Goal: Information Seeking & Learning: Learn about a topic

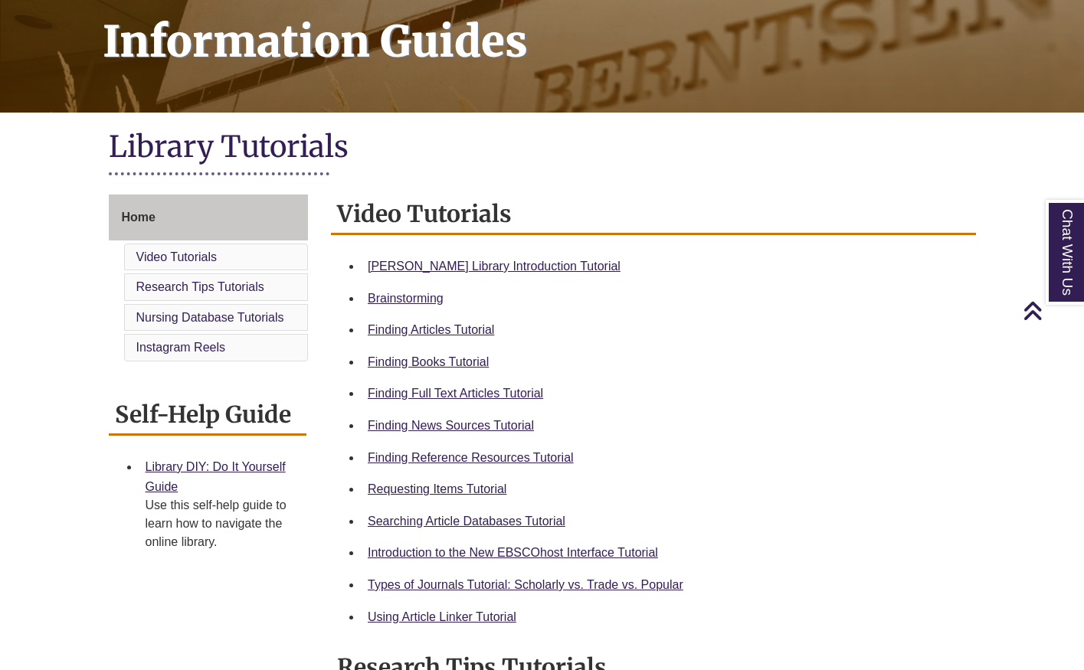
scroll to position [239, 0]
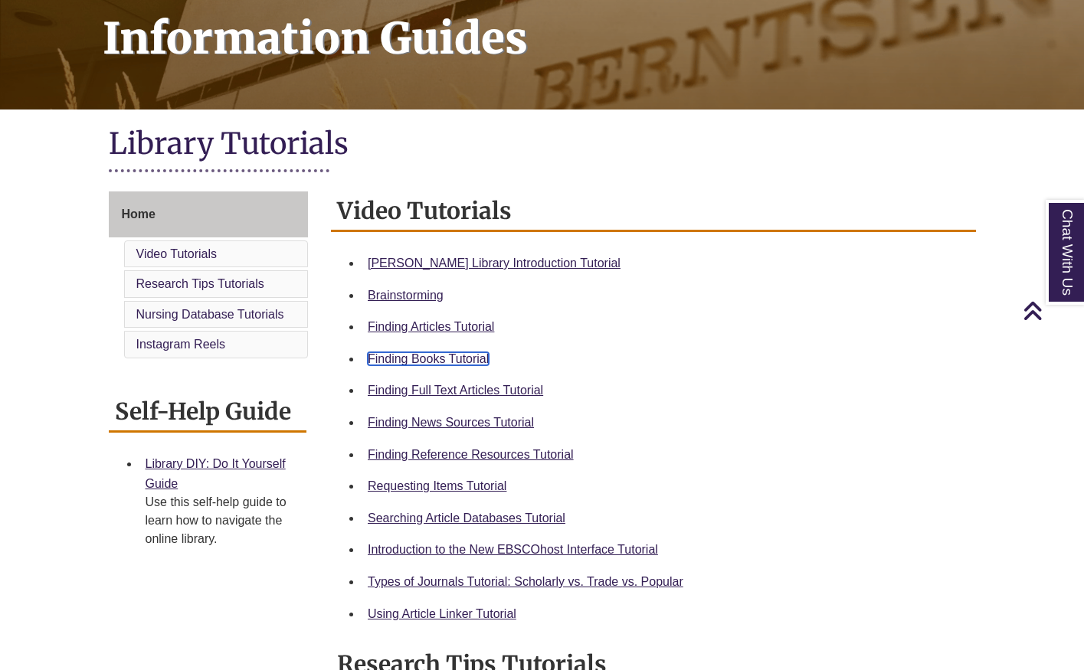
click at [418, 356] on link "Finding Books Tutorial" at bounding box center [428, 358] width 121 height 13
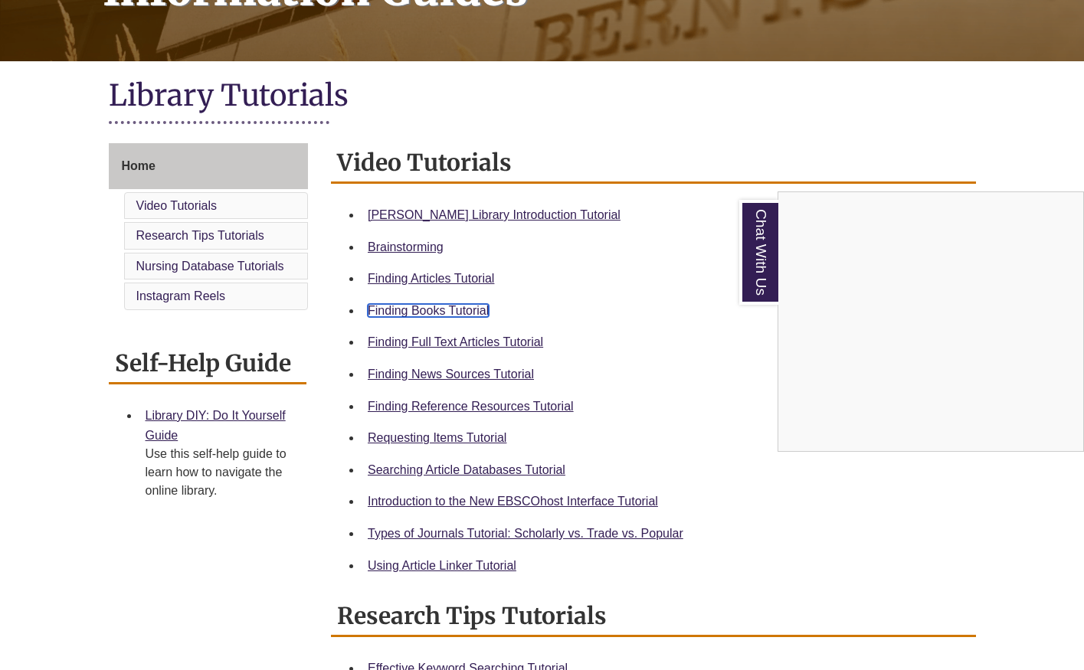
scroll to position [290, 0]
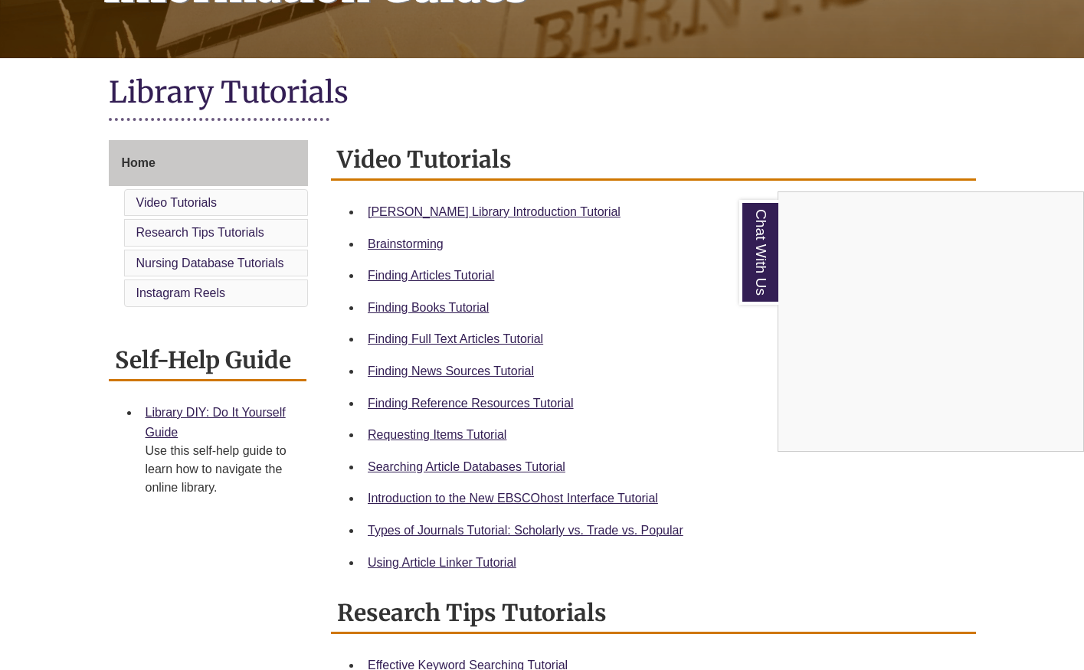
click at [472, 274] on div "Chat With Us" at bounding box center [542, 335] width 1084 height 670
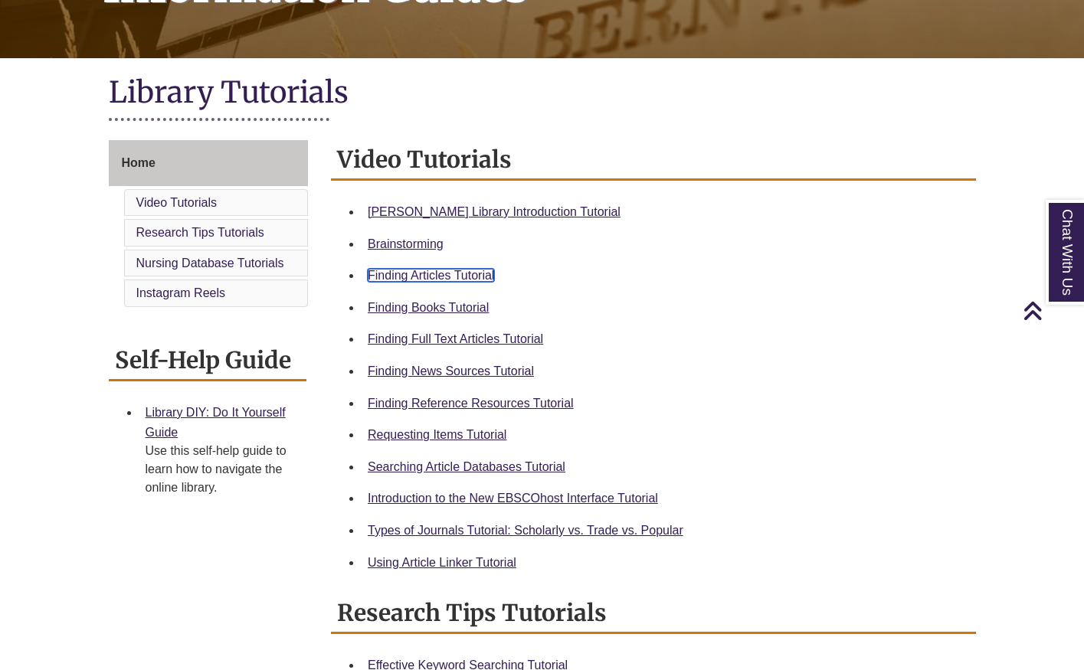
click at [470, 274] on link "Finding Articles Tutorial" at bounding box center [431, 275] width 126 height 13
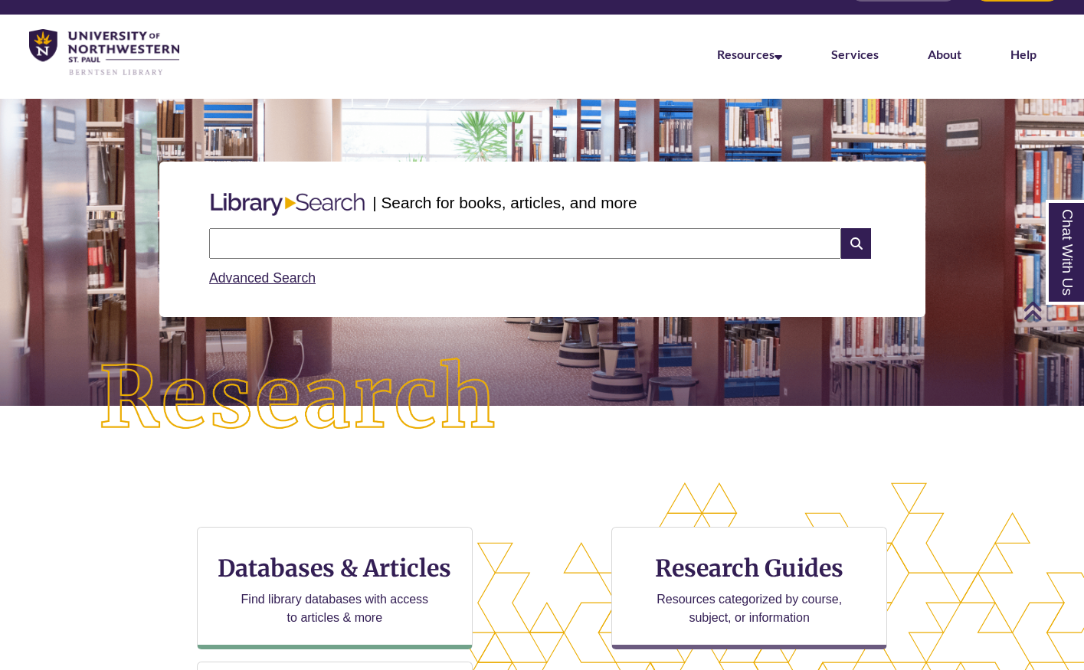
scroll to position [14, 0]
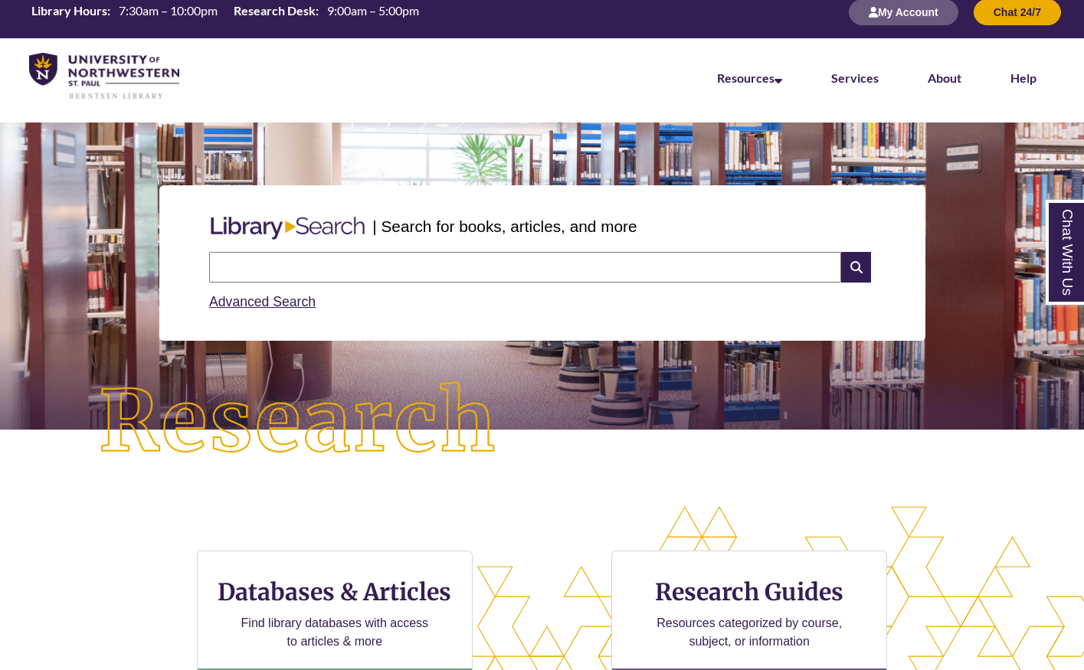
click at [486, 269] on input "text" at bounding box center [525, 267] width 632 height 31
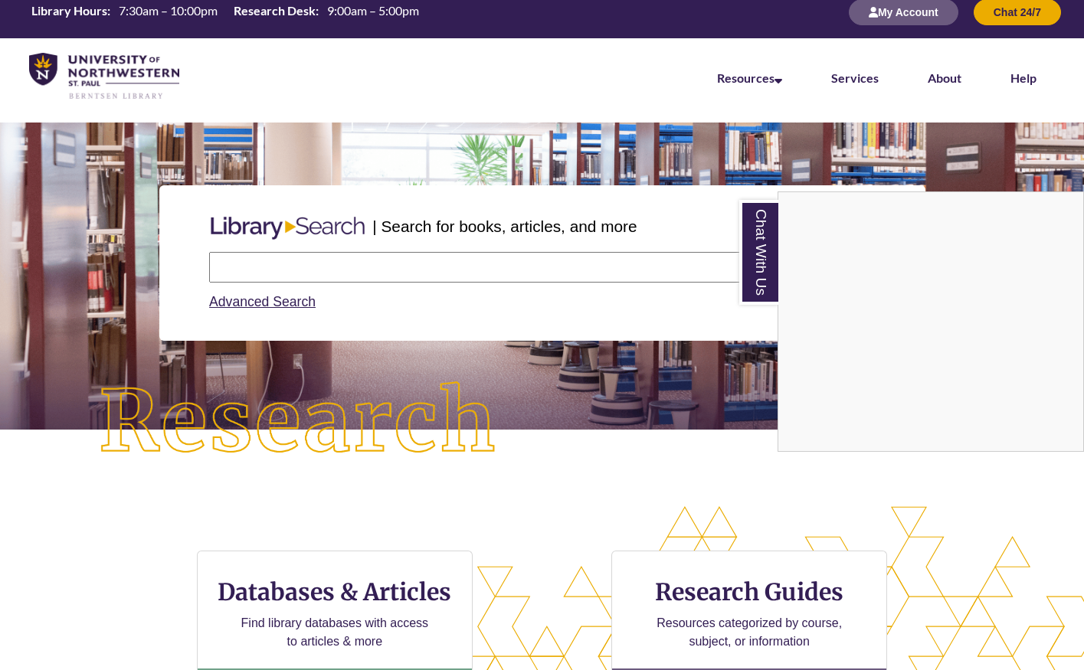
click at [269, 269] on div "Chat With Us" at bounding box center [542, 335] width 1084 height 670
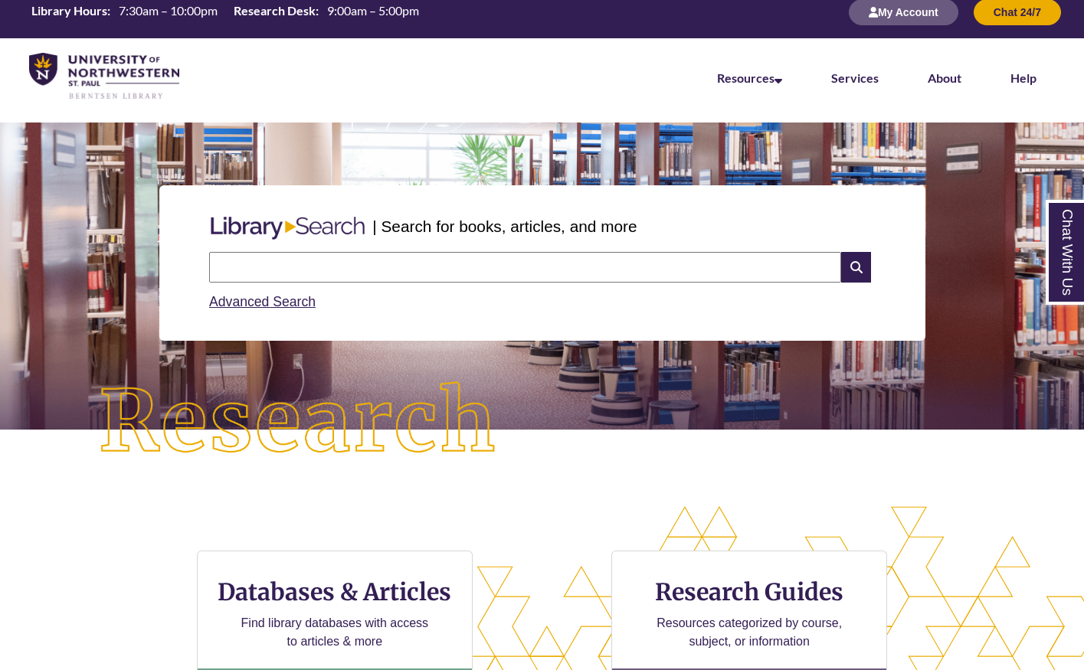
click at [269, 269] on input "text" at bounding box center [525, 267] width 632 height 31
type input "**********"
click at [856, 267] on icon at bounding box center [855, 267] width 29 height 31
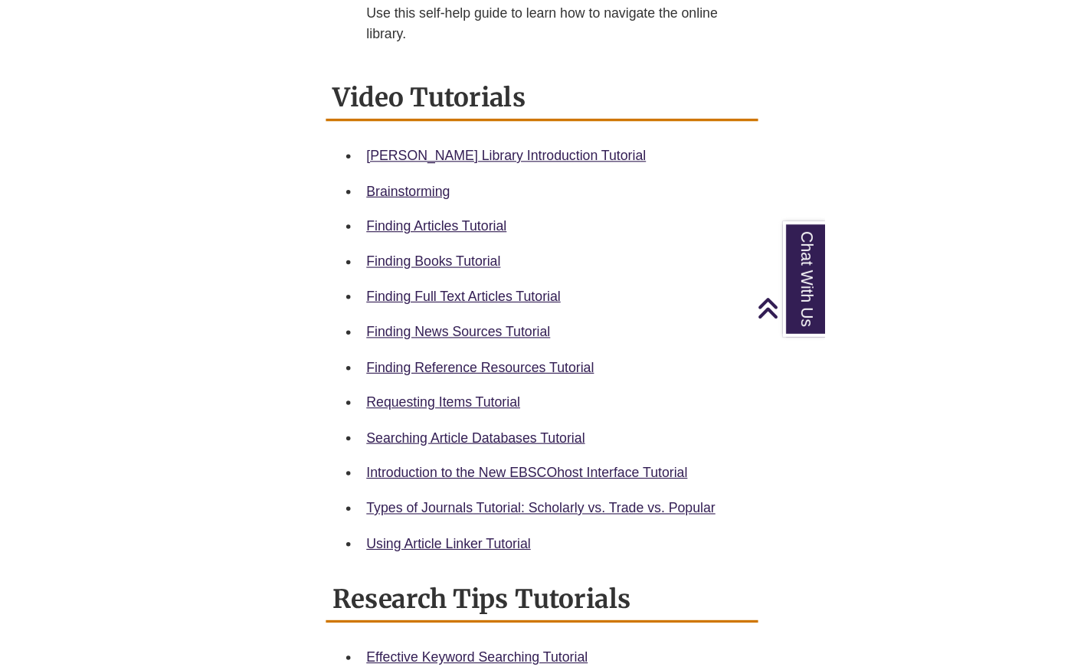
scroll to position [683, 0]
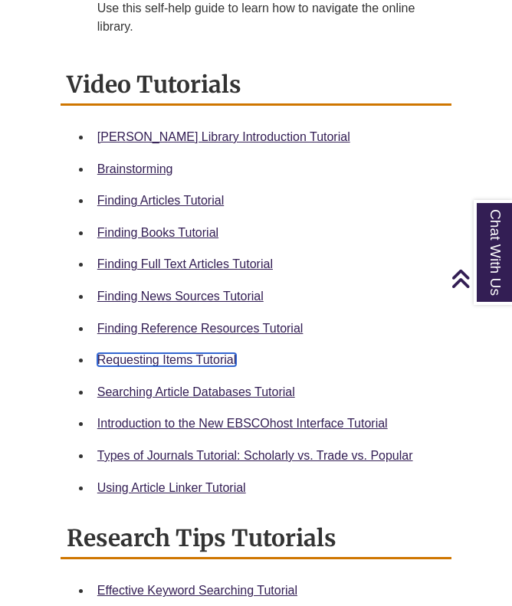
click at [181, 363] on link "Requesting Items Tutorial" at bounding box center [166, 359] width 139 height 13
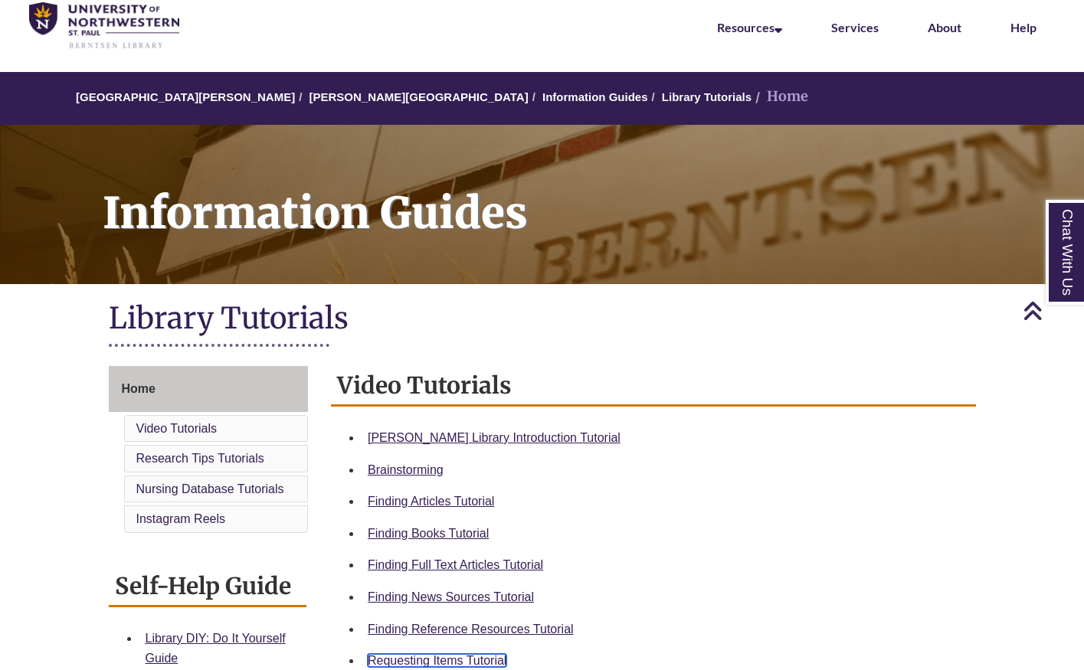
scroll to position [0, 0]
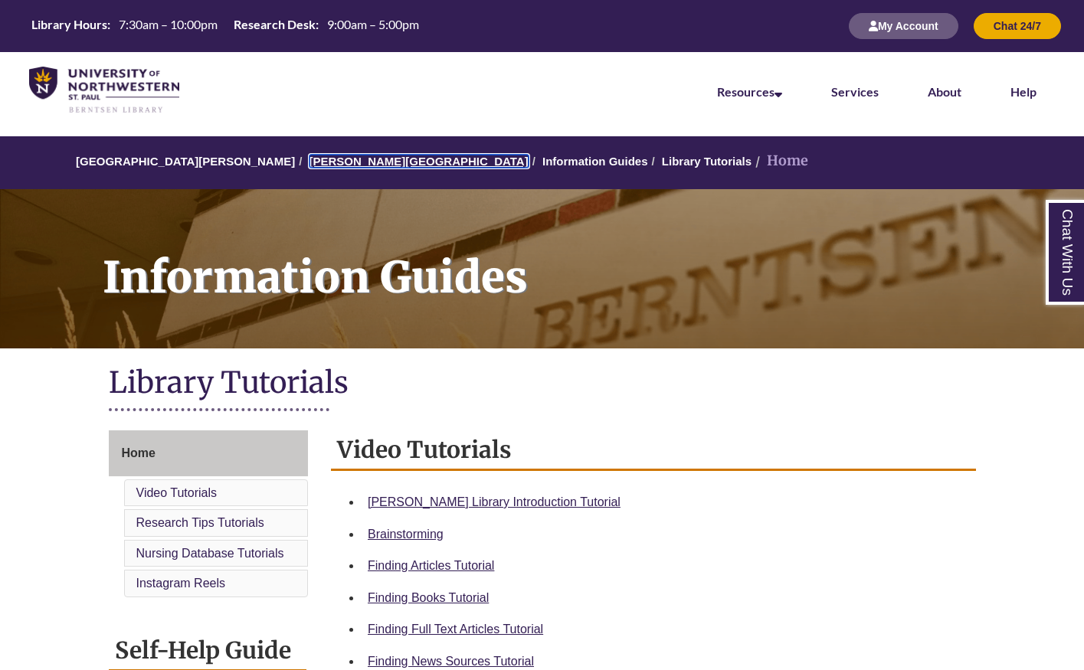
click at [355, 166] on link "[PERSON_NAME][GEOGRAPHIC_DATA]" at bounding box center [419, 161] width 219 height 13
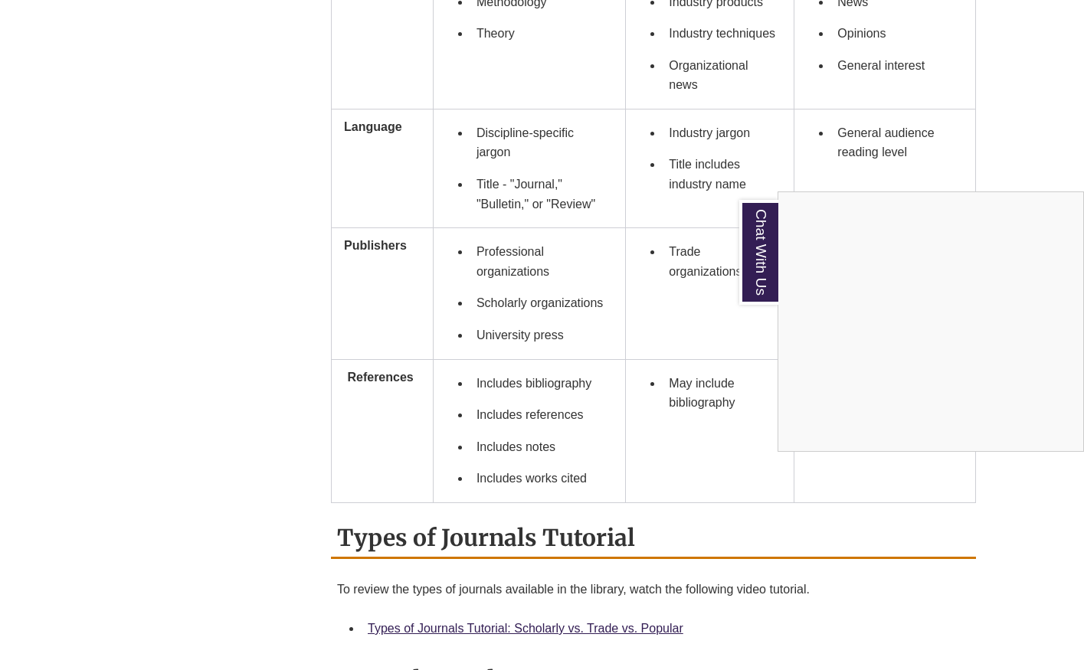
scroll to position [1345, 0]
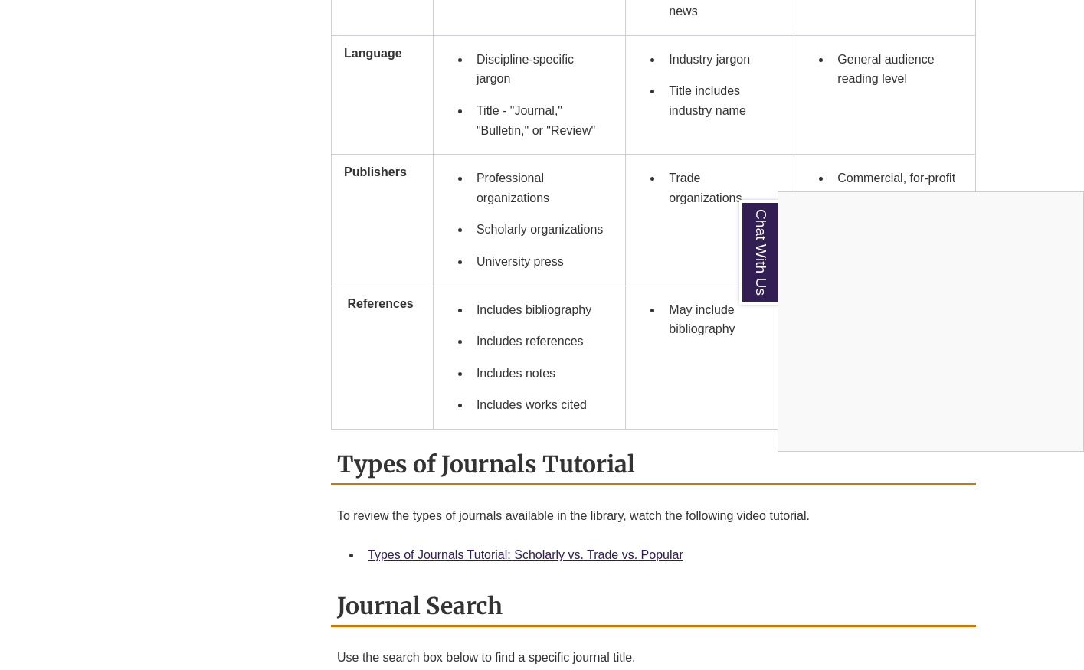
click at [285, 381] on div "Chat With Us" at bounding box center [542, 335] width 1084 height 670
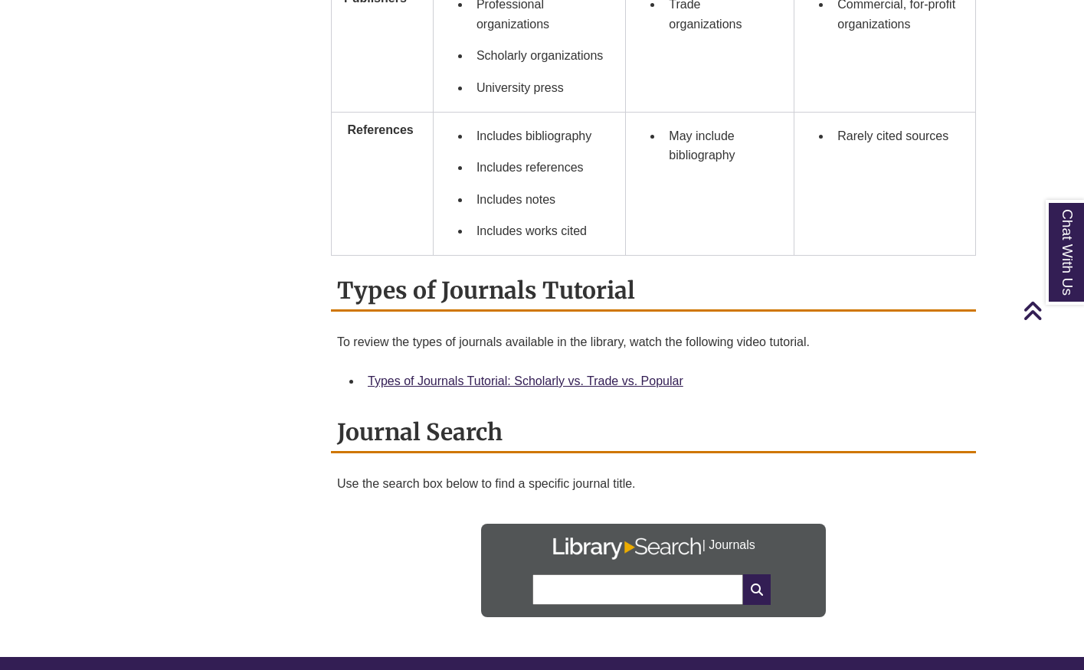
scroll to position [1515, 0]
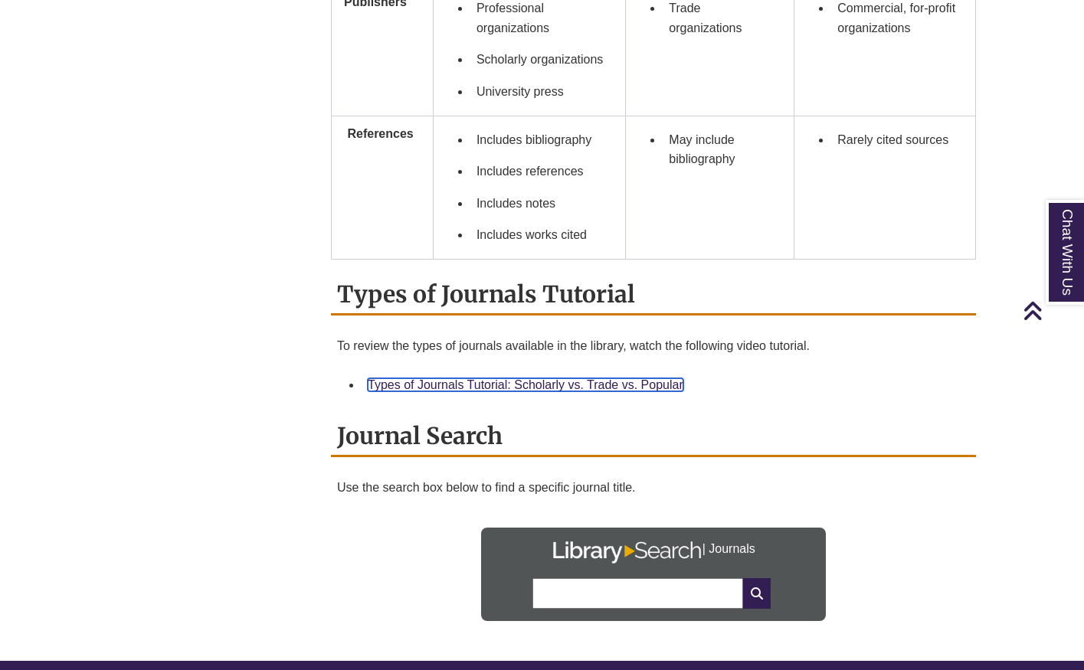
click at [561, 385] on link "Types of Journals Tutorial: Scholarly vs. Trade vs. Popular" at bounding box center [526, 384] width 316 height 13
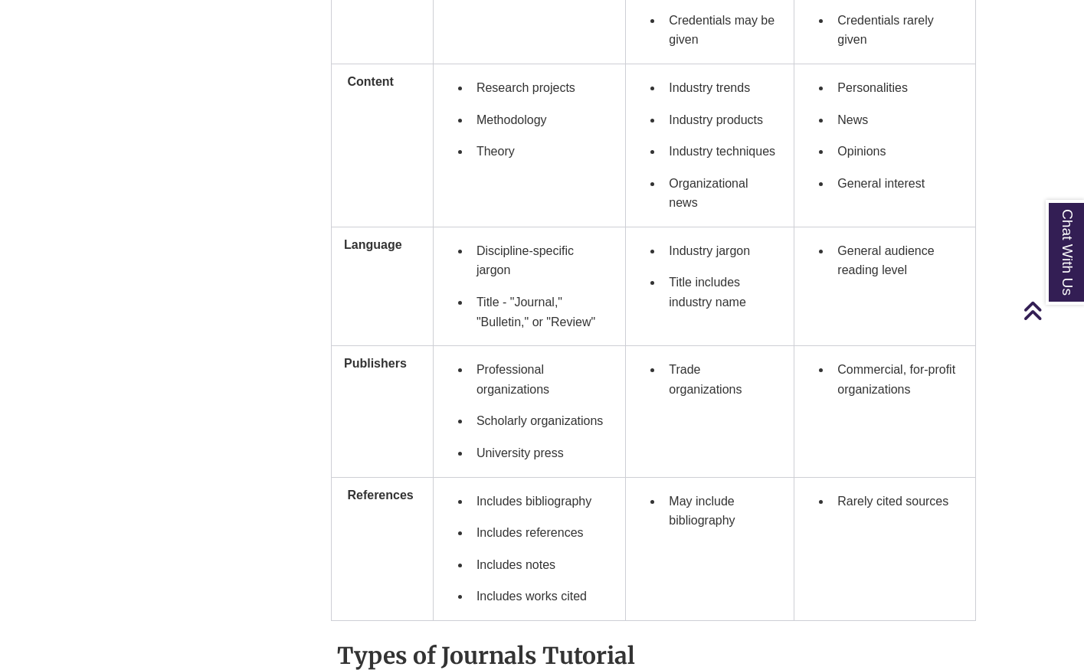
scroll to position [945, 0]
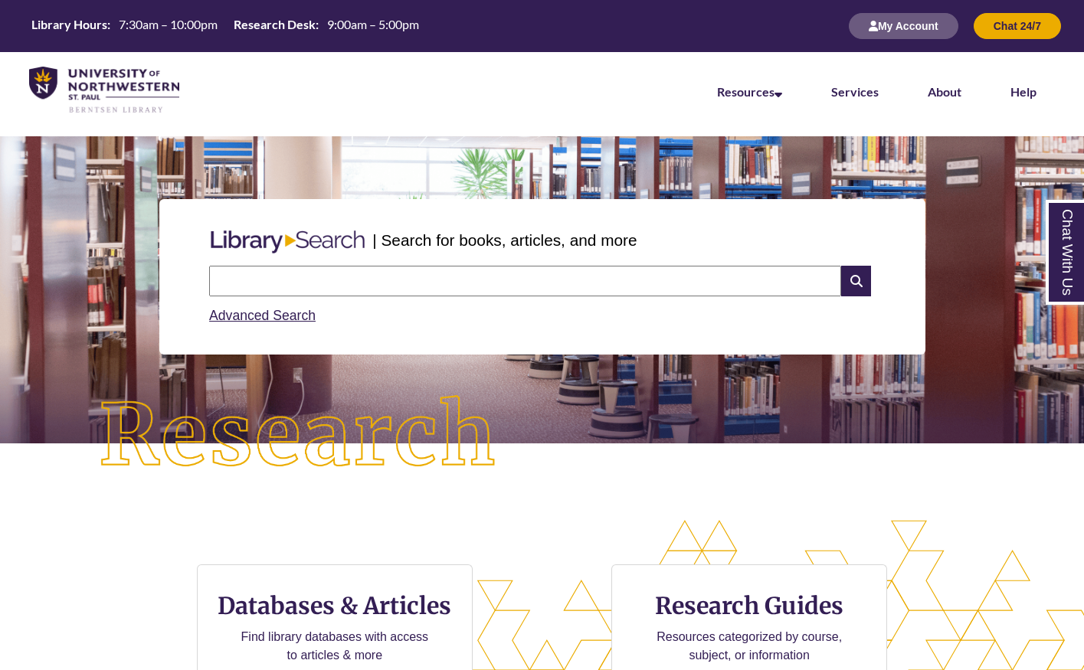
click at [476, 281] on input "text" at bounding box center [525, 281] width 632 height 31
type input "**********"
click at [850, 283] on icon at bounding box center [855, 281] width 29 height 31
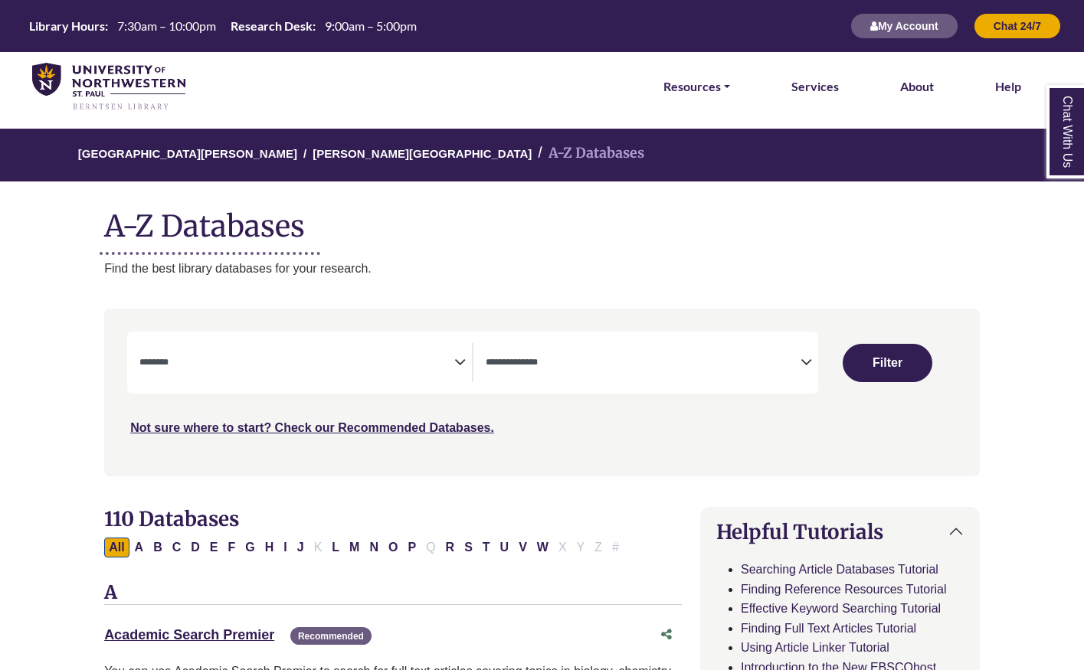
select select "Database Subject Filter"
select select "Database Types Filter"
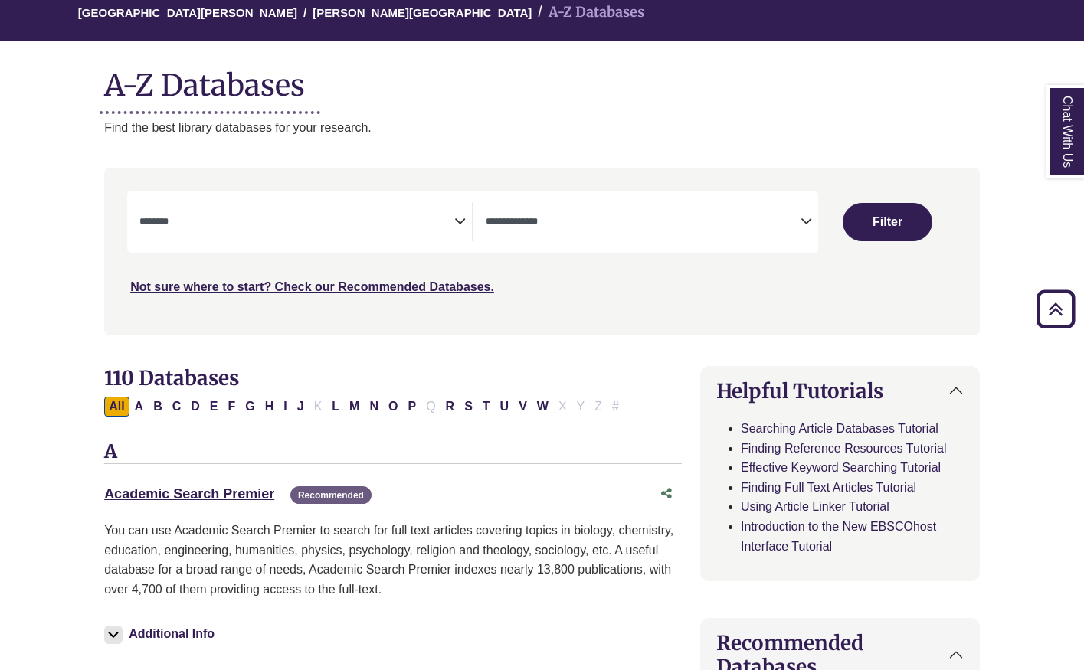
scroll to position [103, 0]
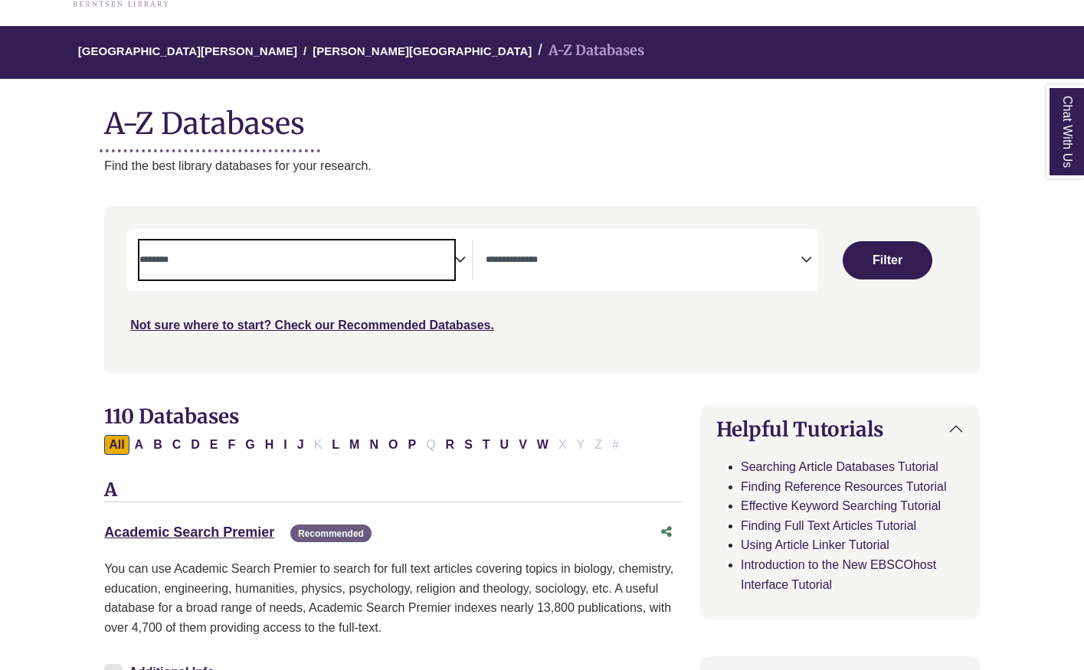
click at [444, 259] on textarea "Search" at bounding box center [296, 261] width 315 height 12
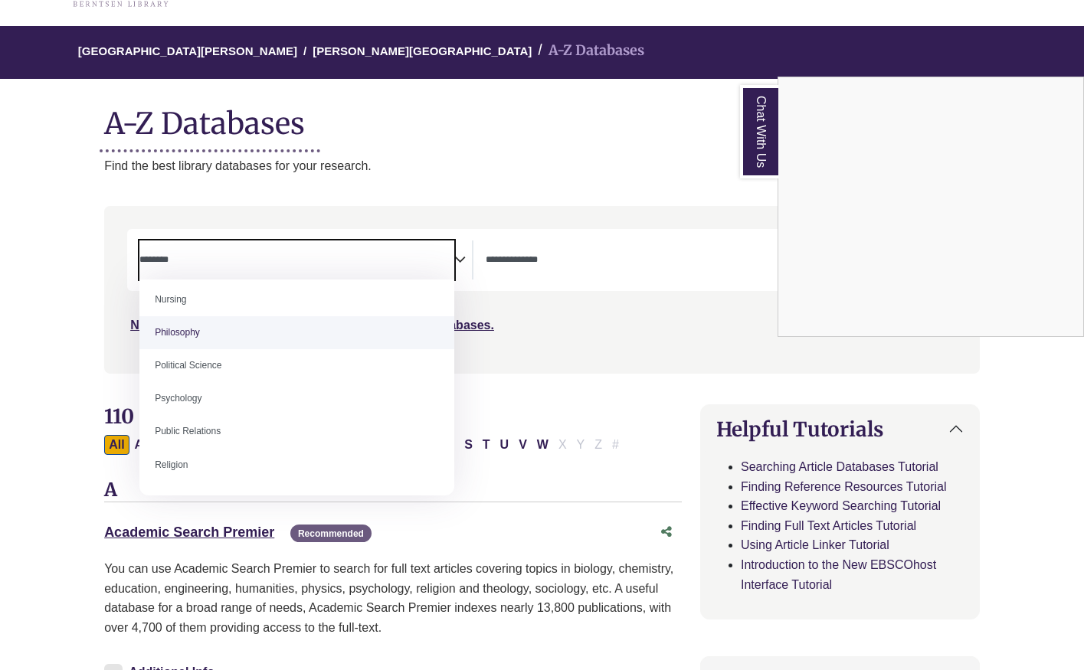
scroll to position [1139, 0]
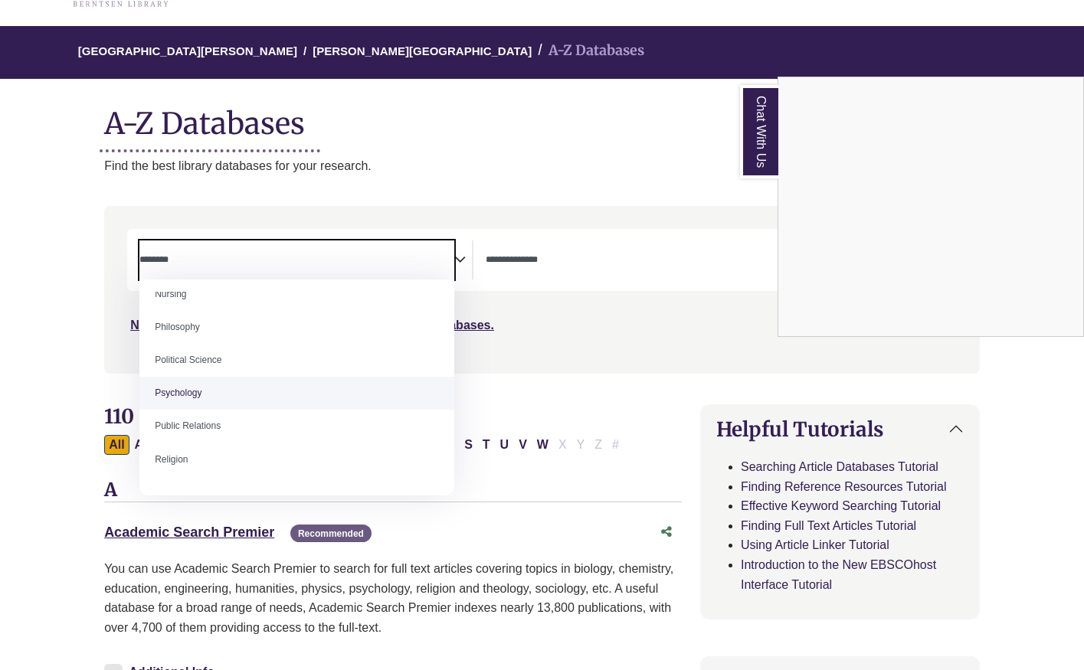
select select "*****"
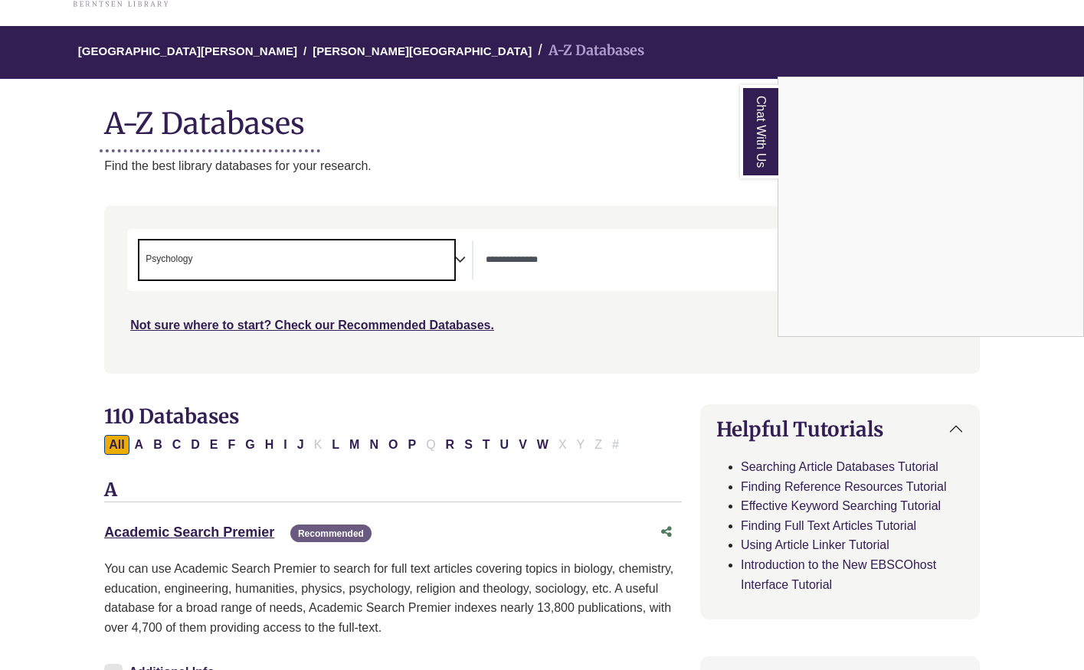
scroll to position [552, 0]
click at [565, 252] on div "Chat With Us" at bounding box center [542, 335] width 1084 height 670
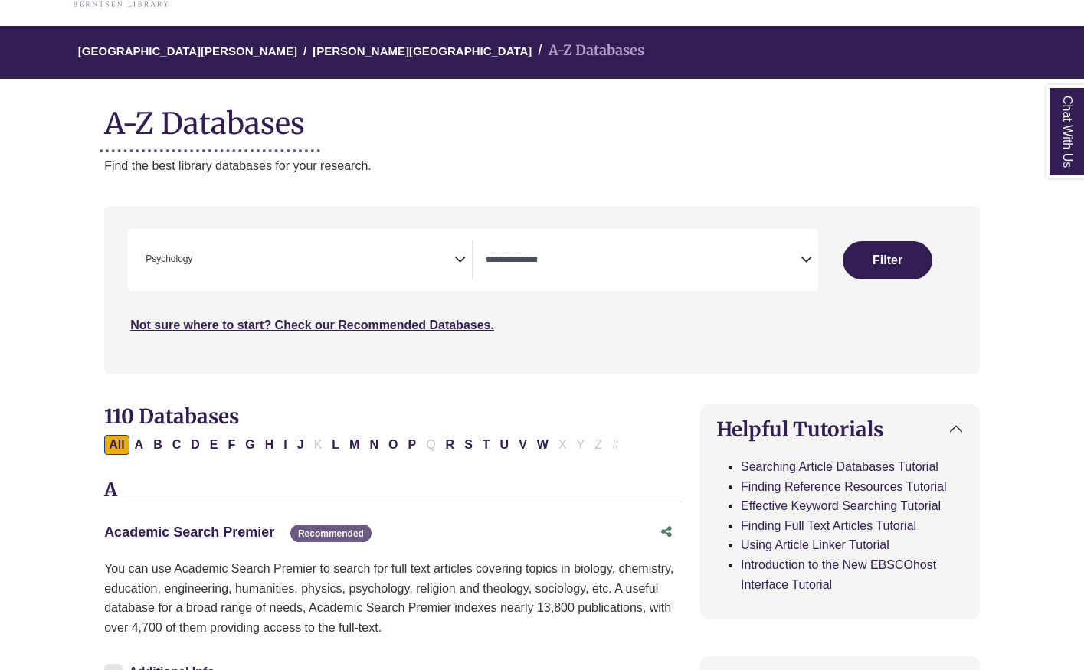
click at [777, 258] on textarea "Search" at bounding box center [643, 261] width 315 height 12
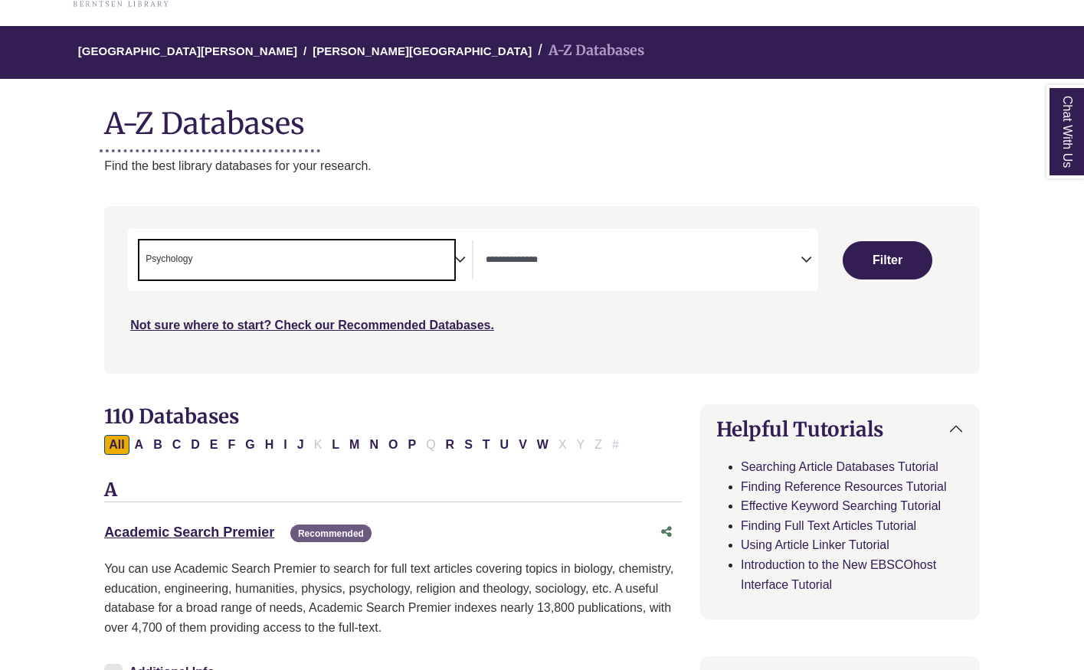
click at [431, 257] on span "× Psychology" at bounding box center [296, 260] width 315 height 39
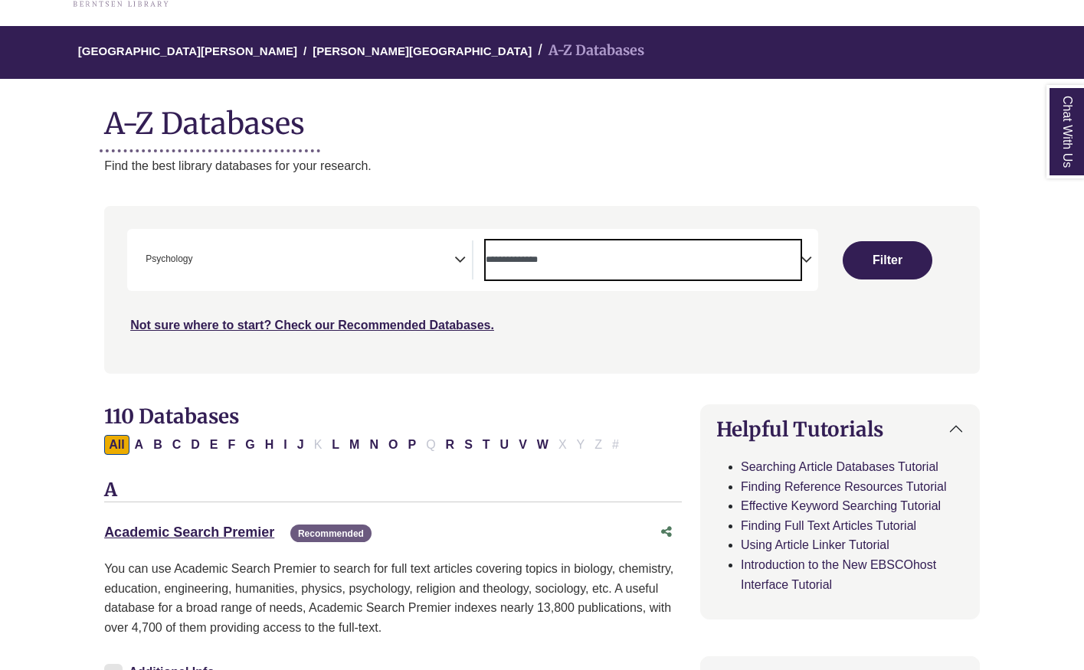
click at [716, 256] on textarea "Search" at bounding box center [643, 261] width 315 height 12
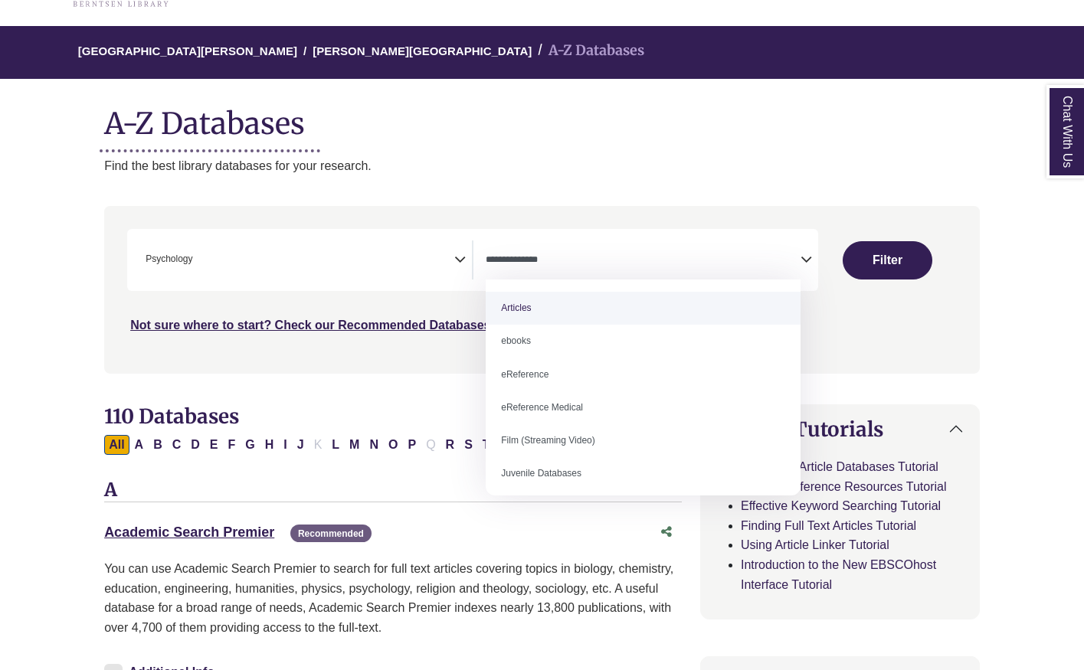
select select "*****"
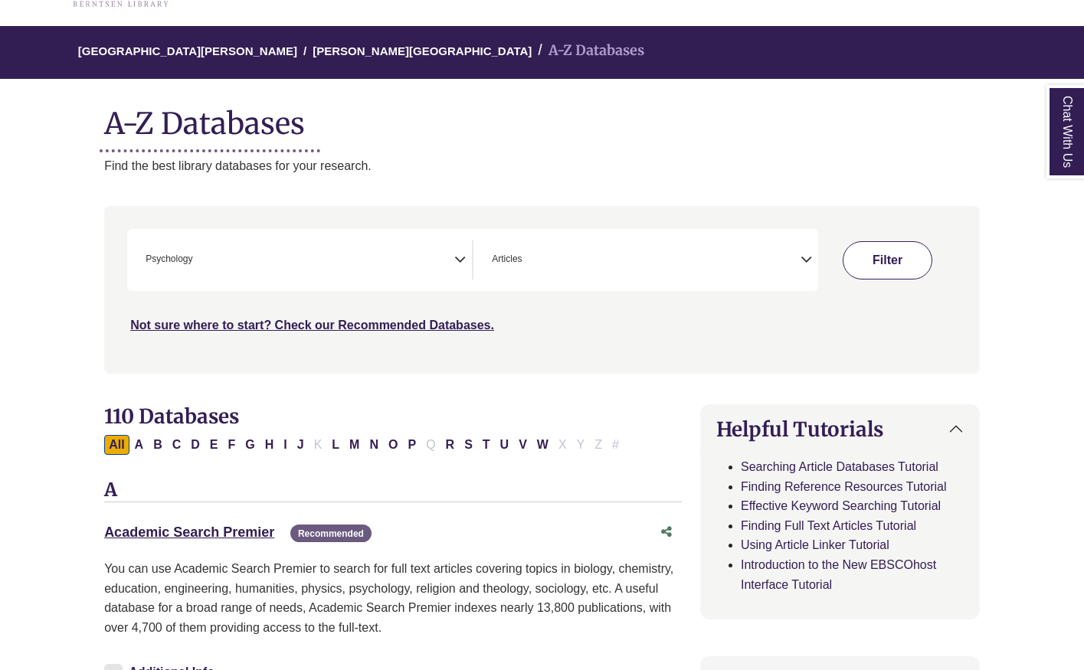
click at [911, 255] on button "Filter" at bounding box center [888, 260] width 90 height 38
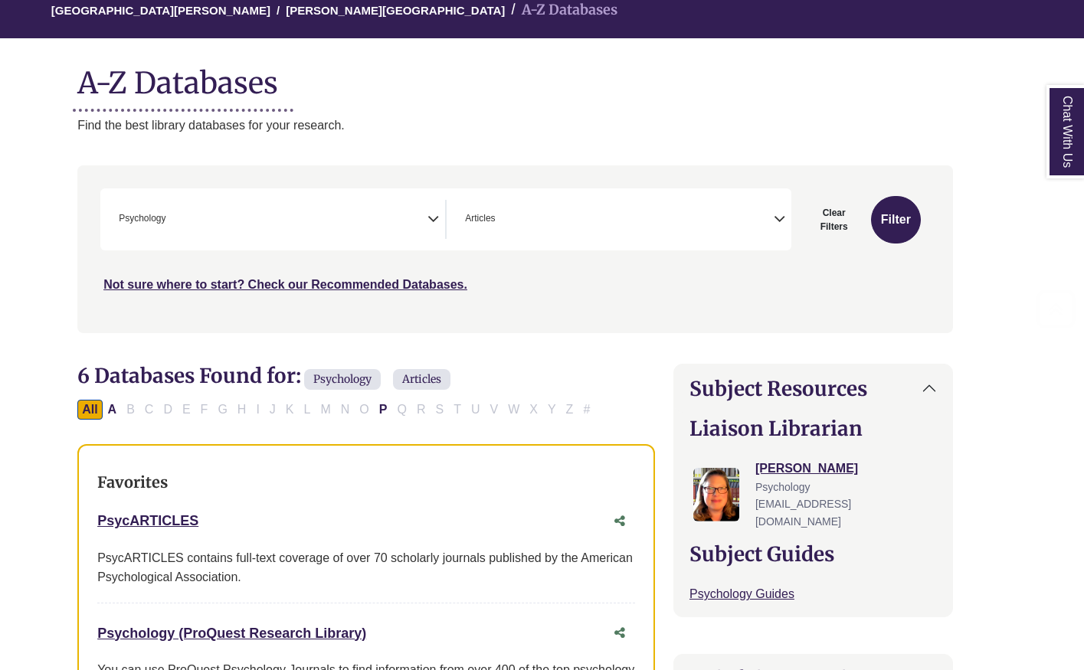
scroll to position [0, 27]
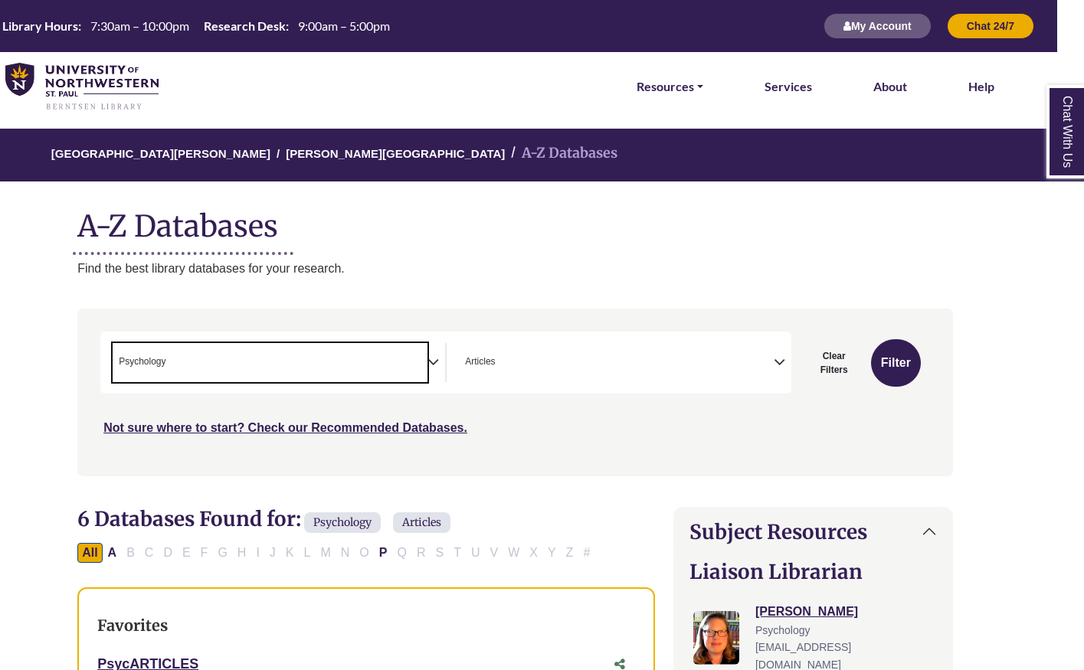
click at [274, 365] on span "× Psychology" at bounding box center [270, 362] width 315 height 39
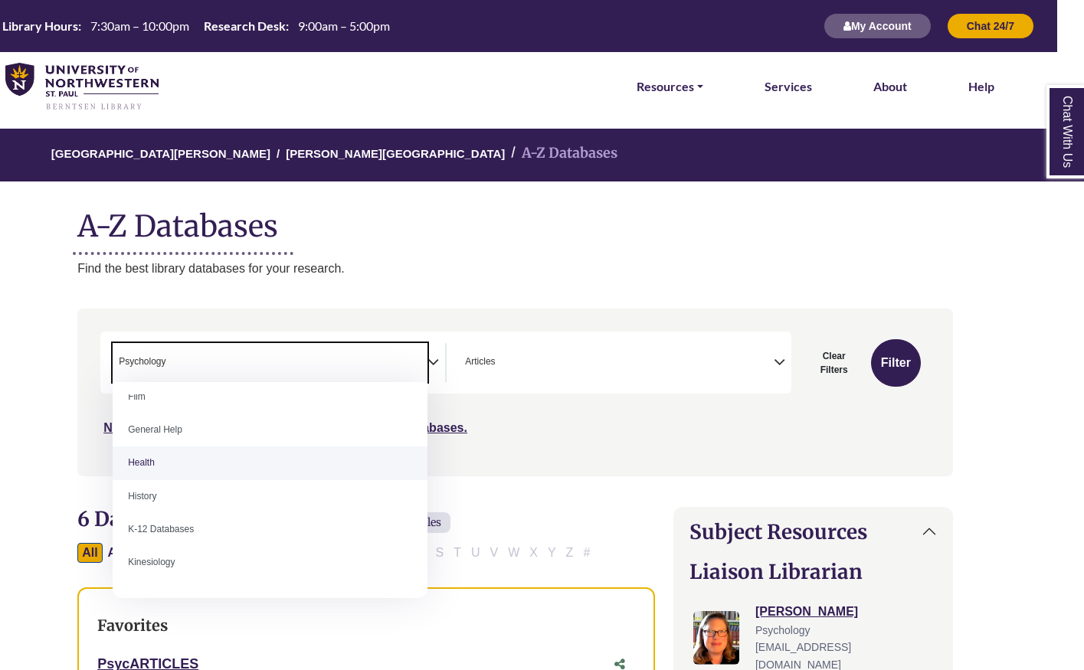
scroll to position [685, 0]
select select "*****"
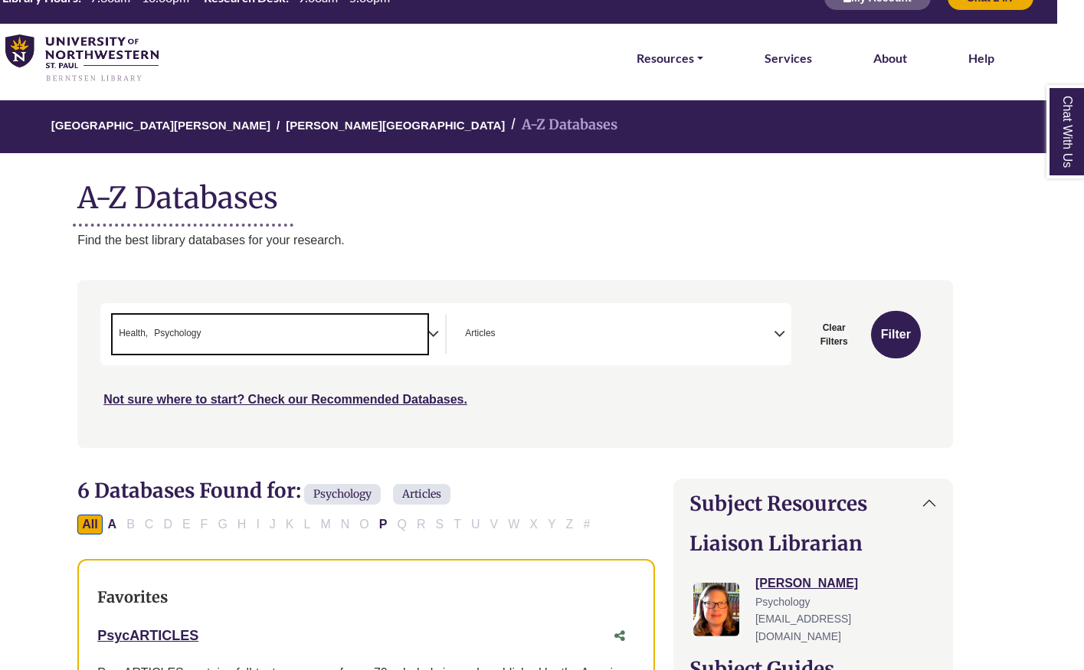
click at [372, 341] on span "× Health × Psychology" at bounding box center [270, 334] width 315 height 39
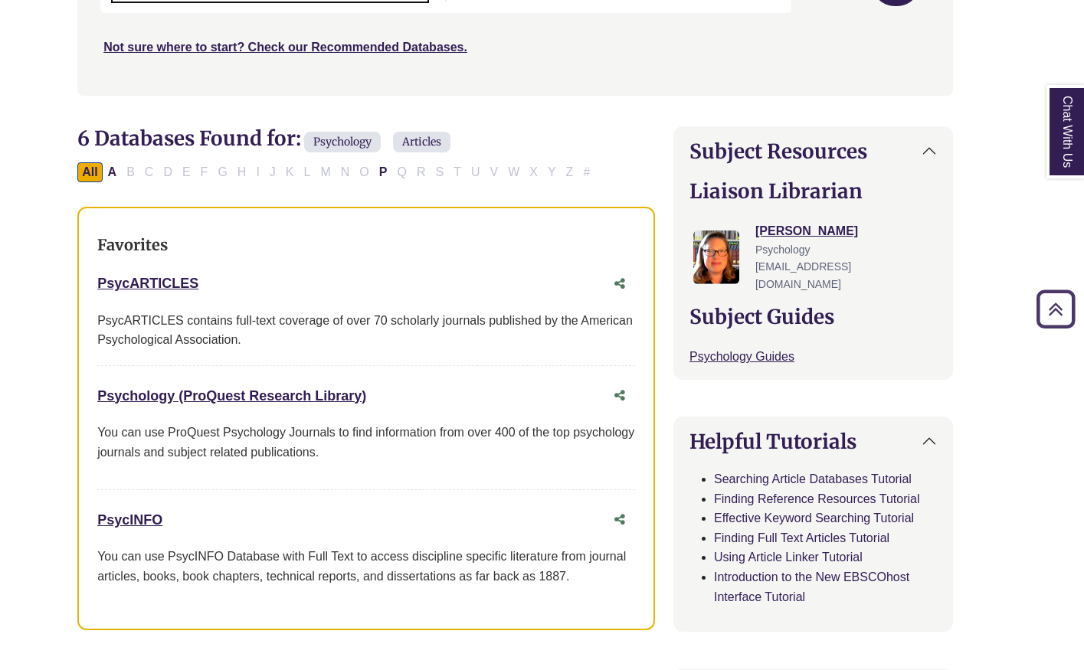
scroll to position [389, 27]
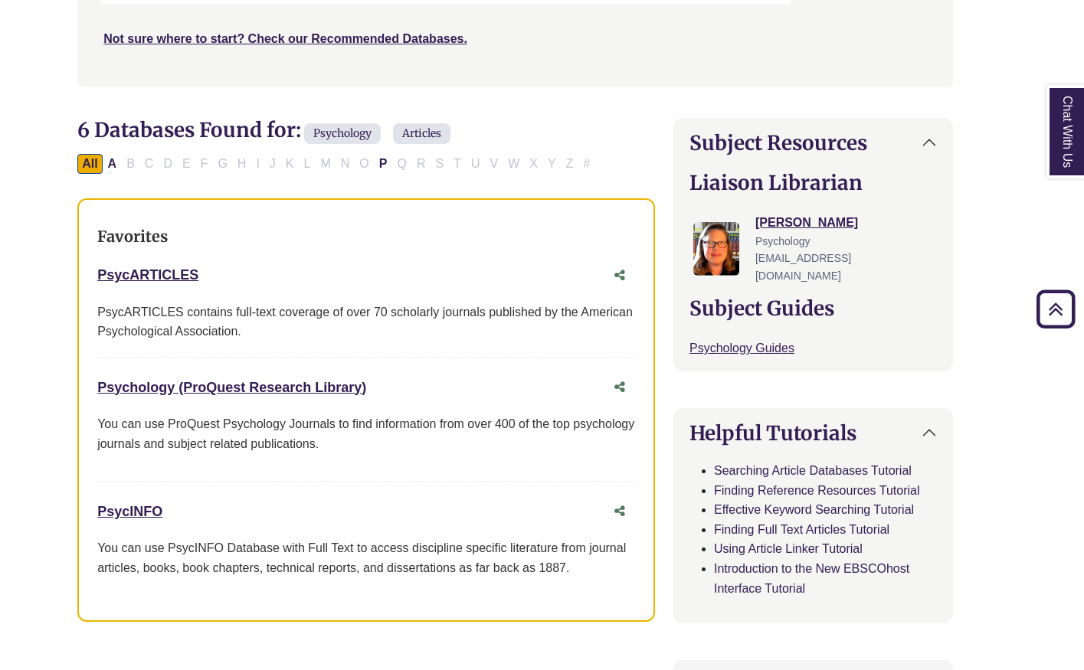
drag, startPoint x: 95, startPoint y: 268, endPoint x: 209, endPoint y: 288, distance: 115.9
click at [210, 289] on div "Favorites PsycARTICLES This link opens in a new window PsycARTICLES contains fu…" at bounding box center [366, 410] width 578 height 424
copy link "PsycARTICLES"
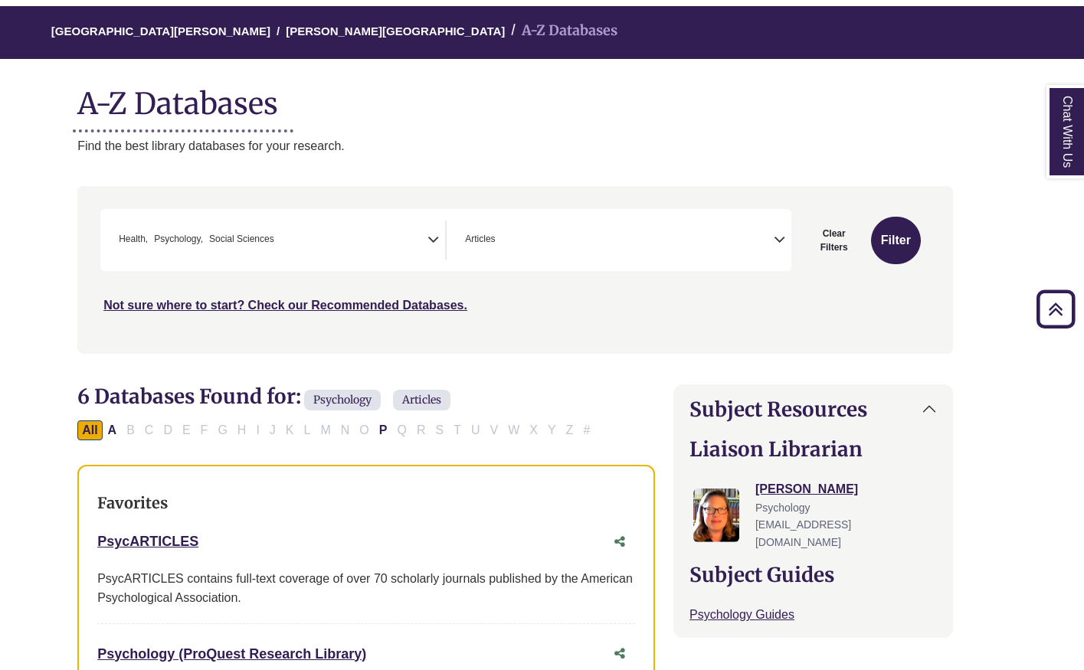
scroll to position [0, 27]
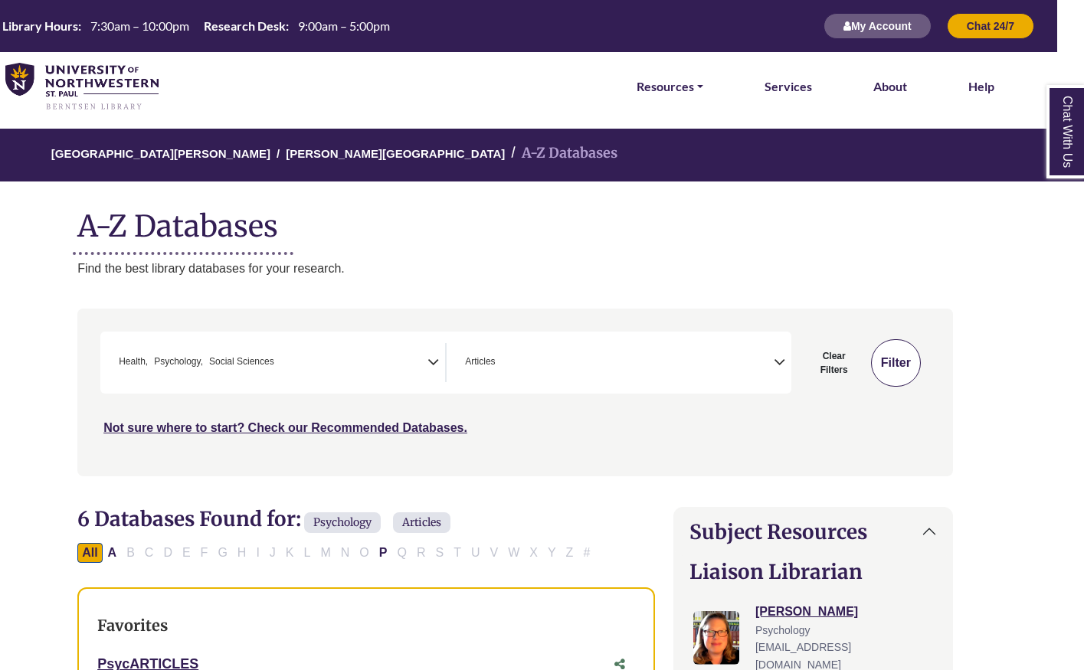
click at [889, 352] on button "Filter" at bounding box center [896, 363] width 50 height 48
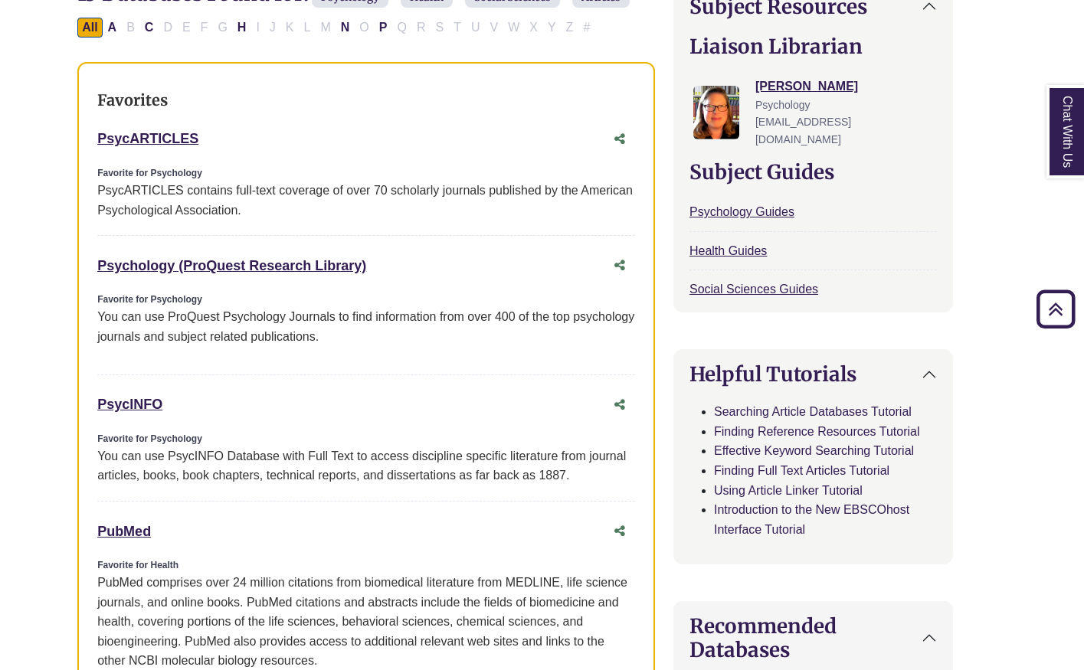
scroll to position [635, 27]
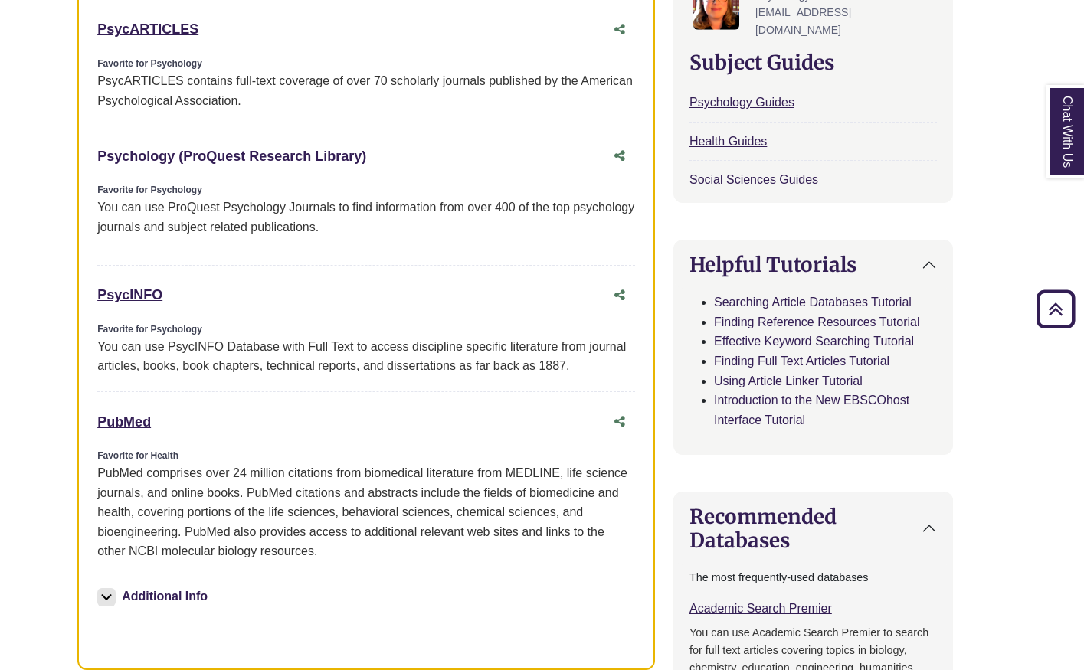
drag, startPoint x: 90, startPoint y: 418, endPoint x: 178, endPoint y: 431, distance: 88.4
click at [178, 431] on div "Favorites PsycARTICLES This link opens in a new window Favorite for Psychology …" at bounding box center [366, 311] width 578 height 718
copy link "PubMed"
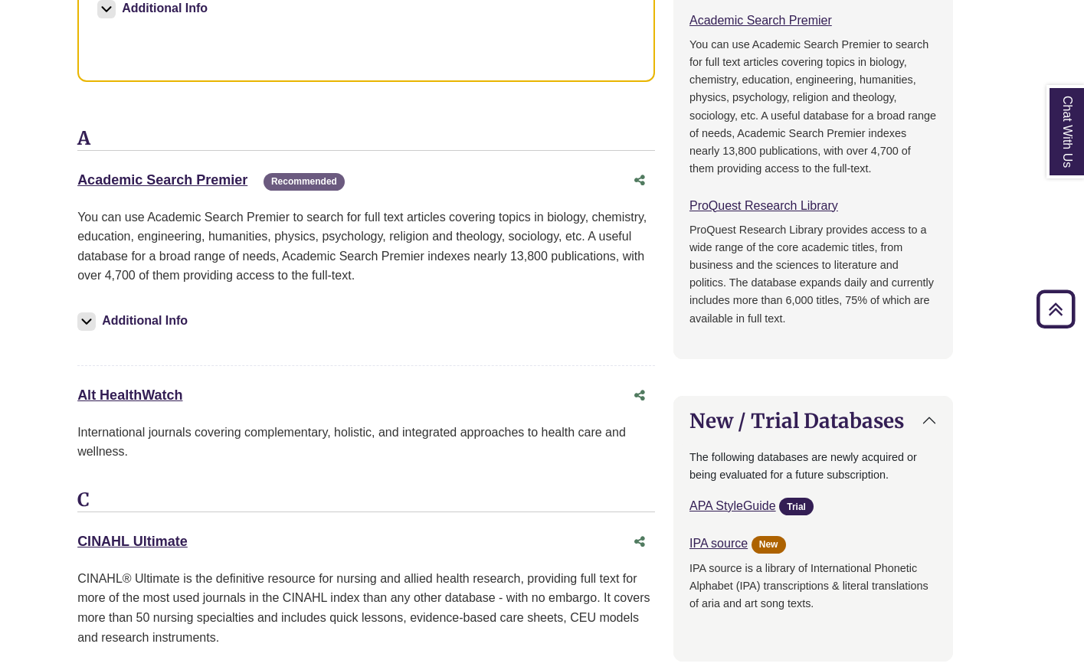
scroll to position [1221, 27]
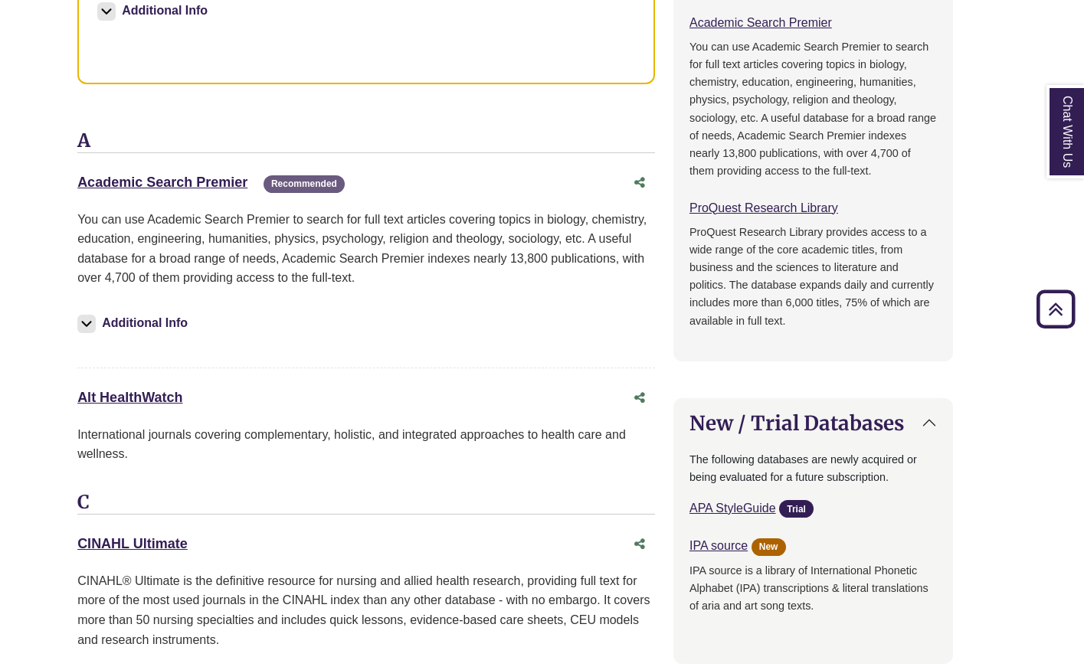
click at [92, 420] on div "Alt HealthWatch This link opens in a new window International journals covering…" at bounding box center [366, 438] width 578 height 108
drag, startPoint x: 74, startPoint y: 391, endPoint x: 202, endPoint y: 398, distance: 128.1
click at [202, 398] on div "13 Databases Found for: Psychology Health Social Sciences Articles Edit Filters…" at bounding box center [366, 426] width 596 height 2281
copy link "Alt HealthWatch"
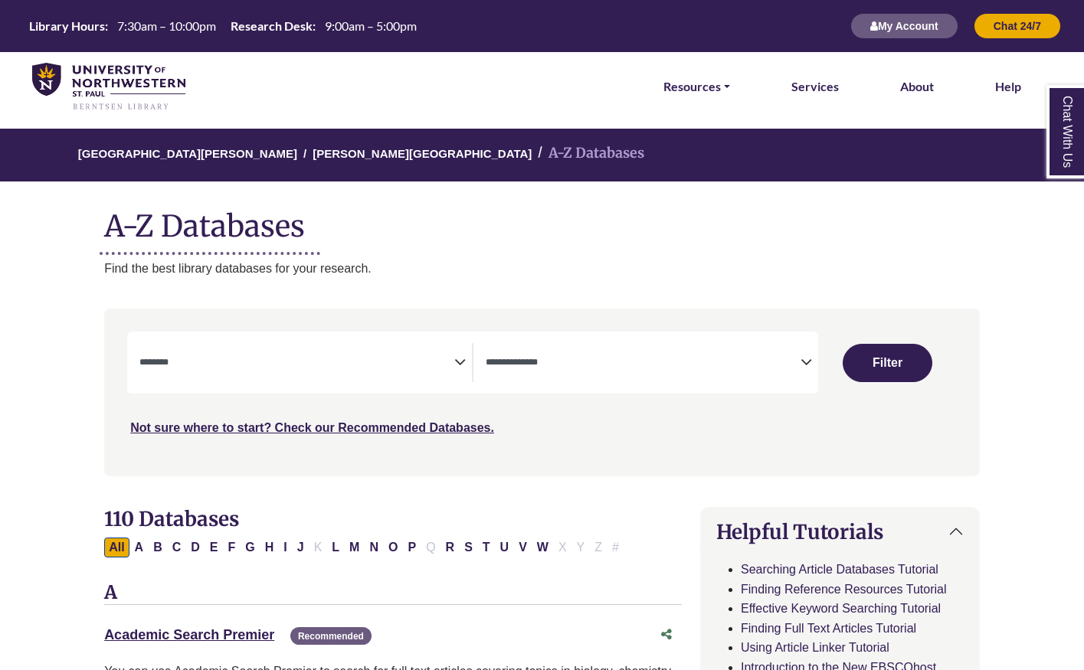
select select "Database Subject Filter"
select select "Database Types Filter"
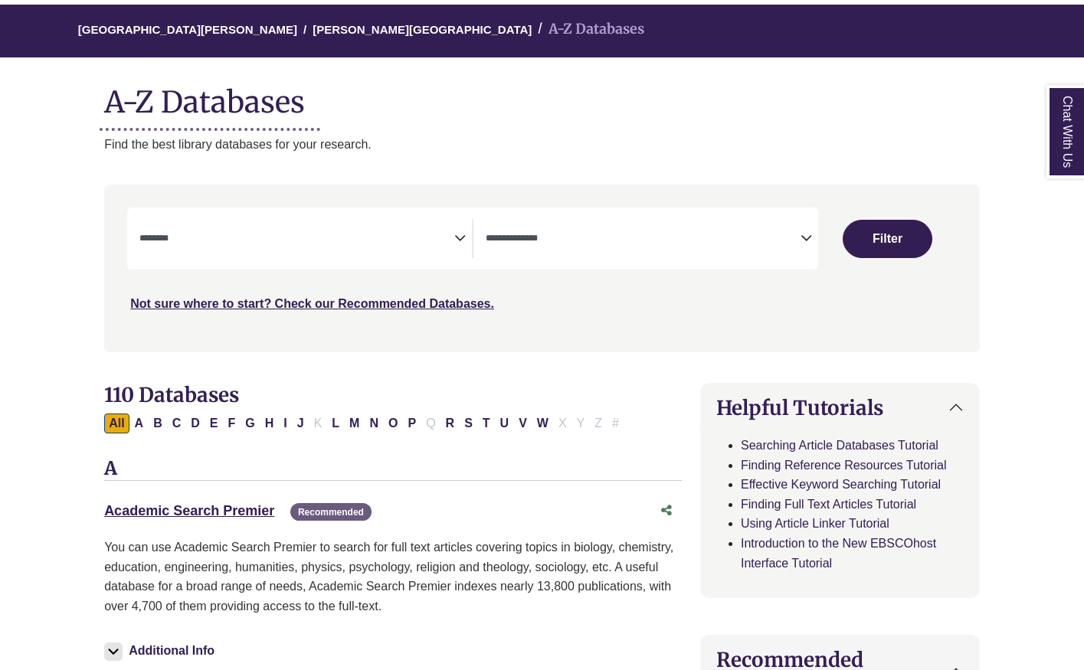
scroll to position [146, 0]
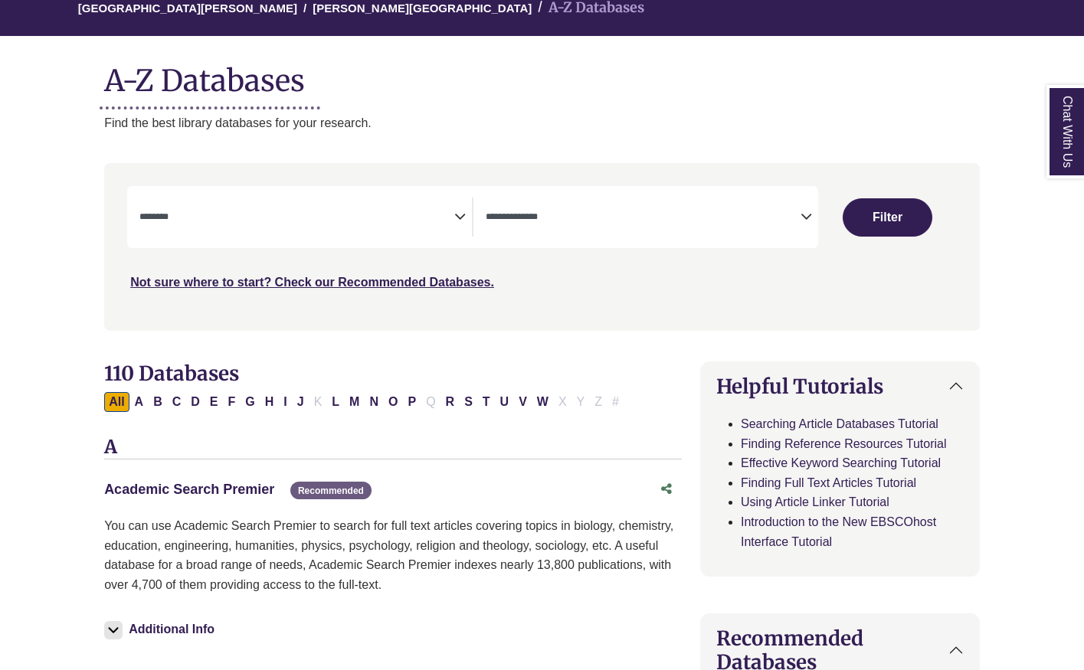
click at [252, 493] on link "Academic Search Premier This link opens in a new window" at bounding box center [189, 489] width 170 height 15
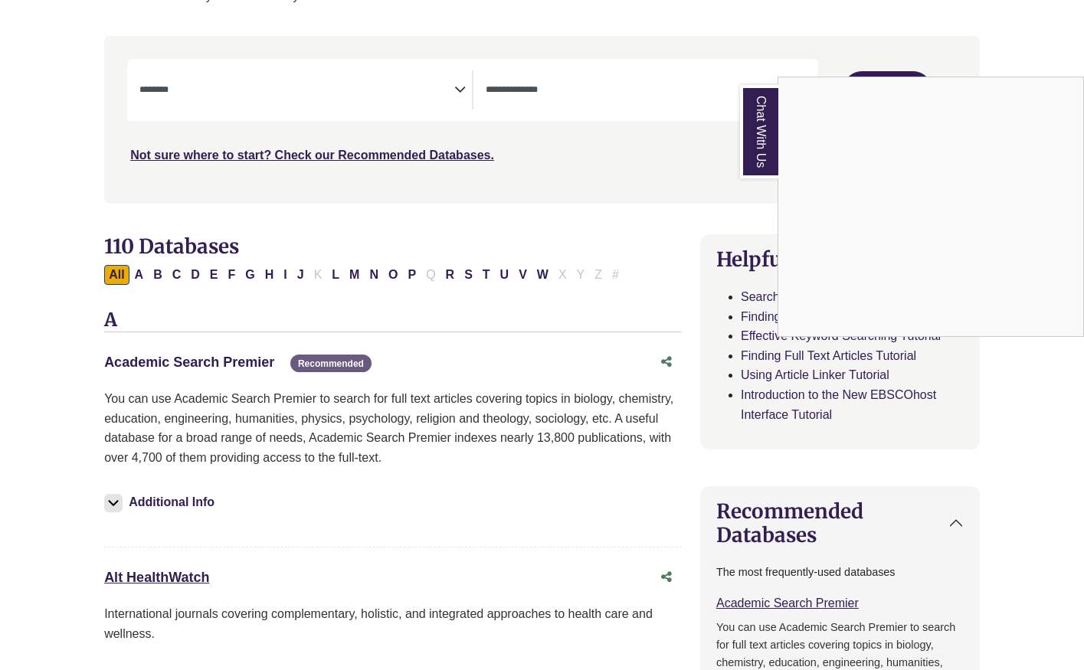
scroll to position [314, 0]
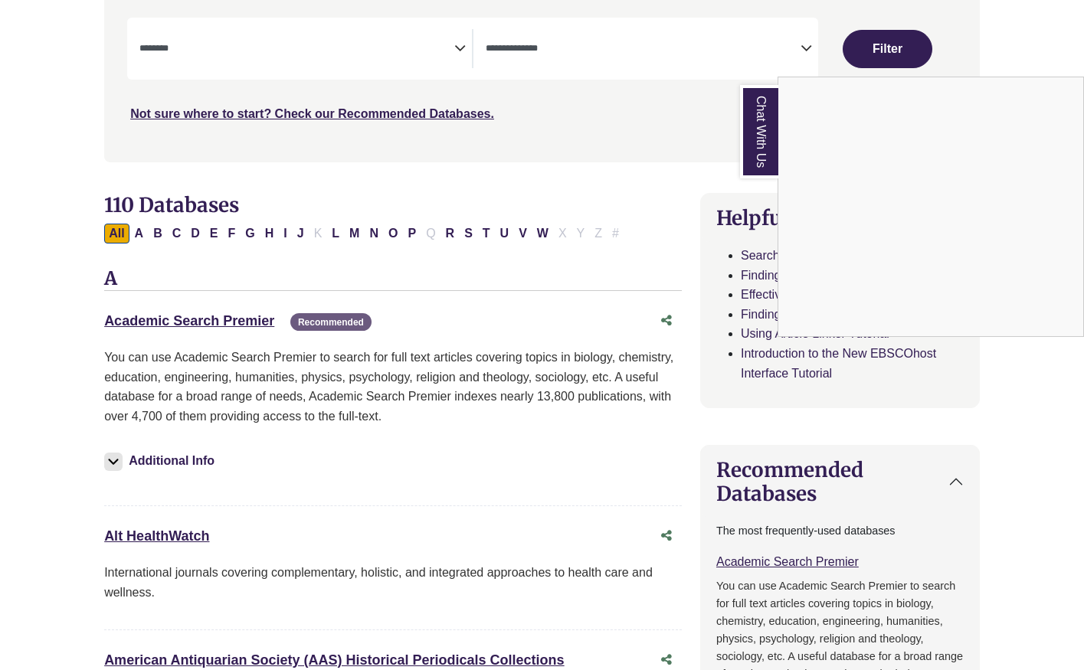
click at [239, 324] on div "Chat With Us" at bounding box center [542, 335] width 1084 height 670
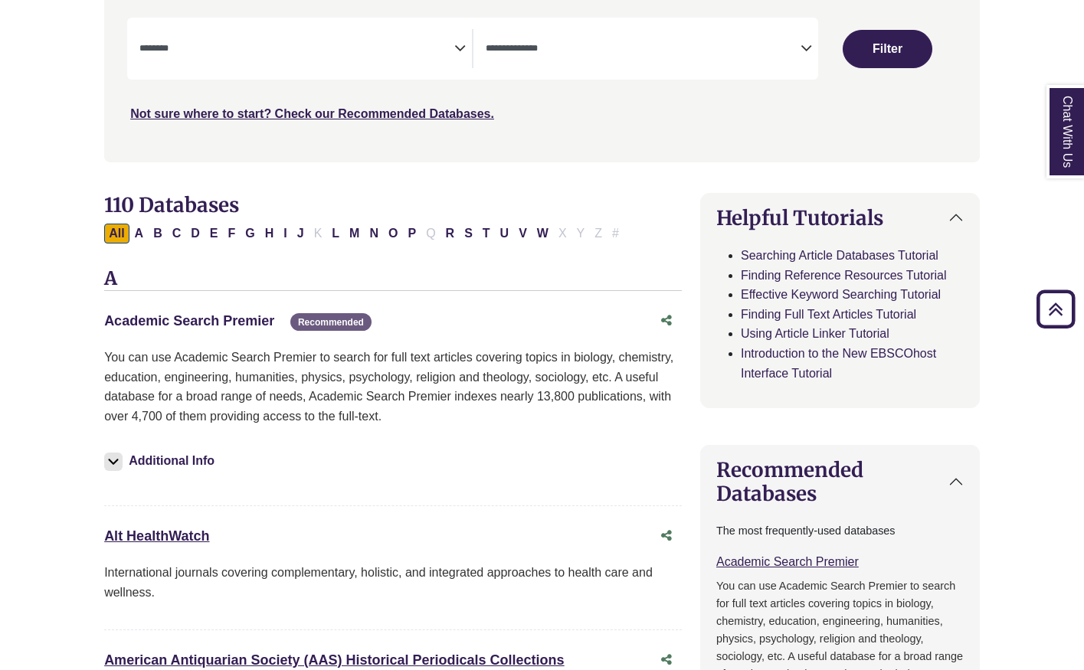
click at [244, 315] on link "Academic Search Premier This link opens in a new window" at bounding box center [189, 320] width 170 height 15
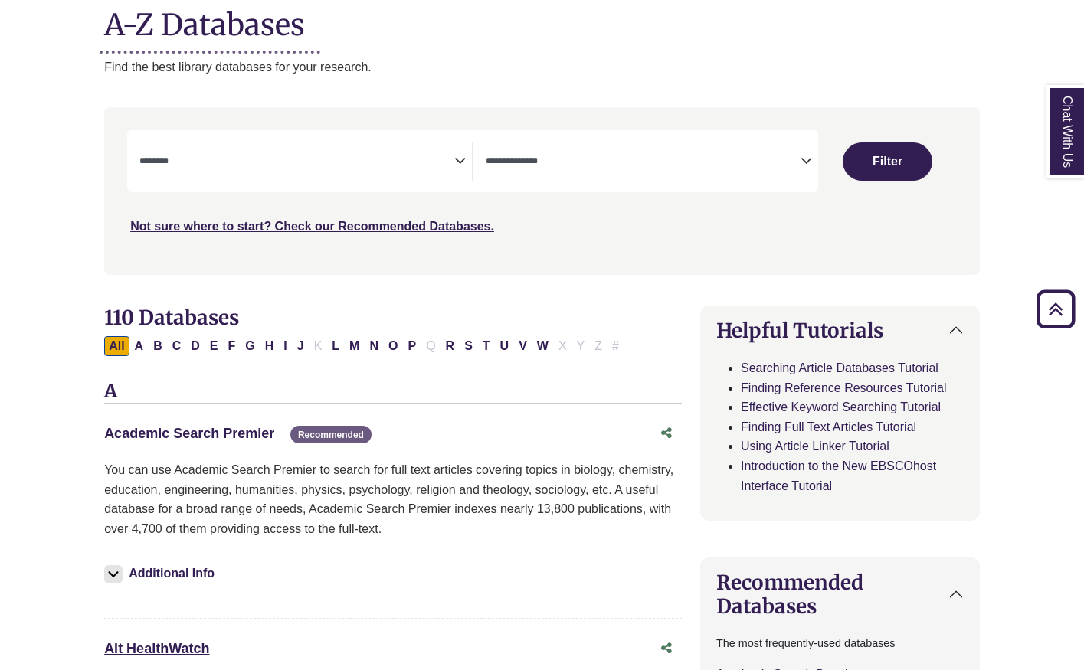
scroll to position [141, 0]
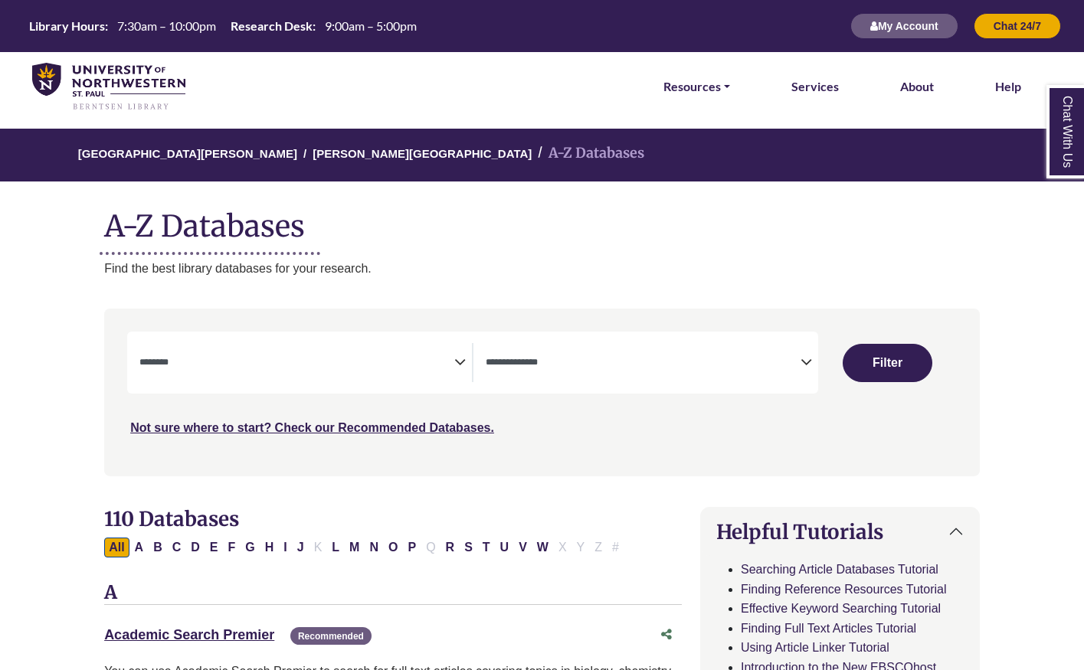
select select "Database Subject Filter"
select select "Database Types Filter"
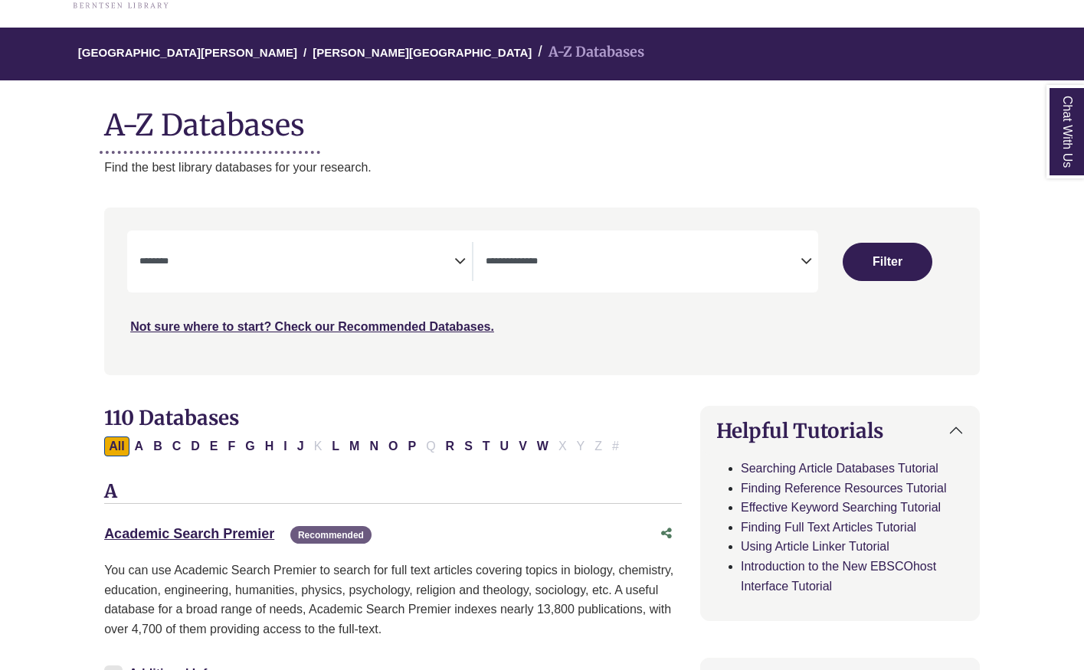
scroll to position [126, 0]
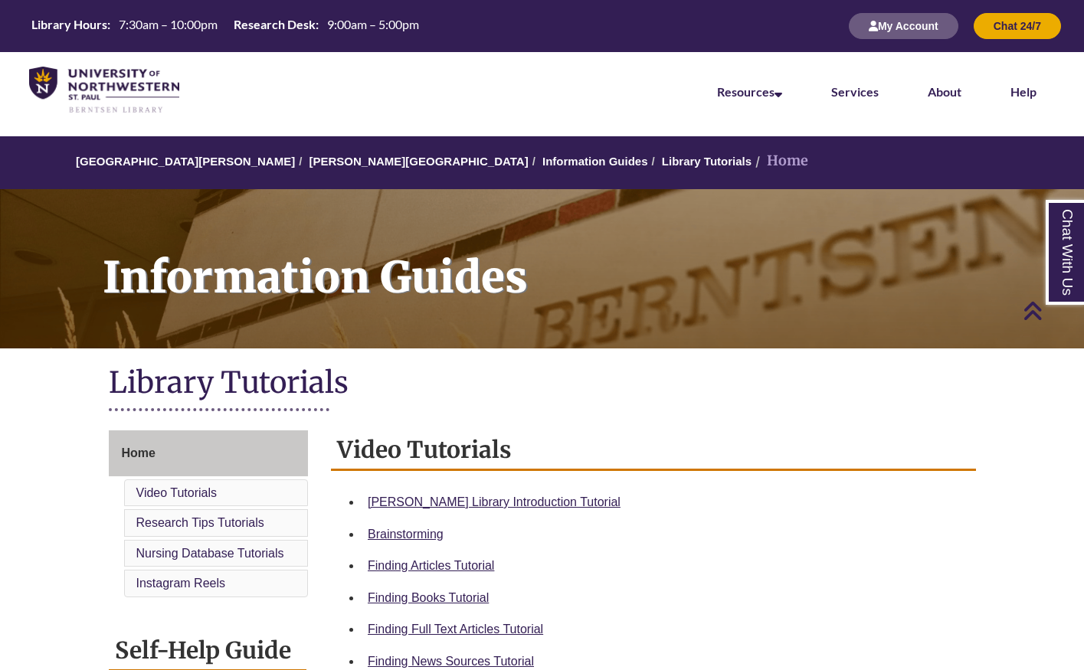
scroll to position [290, 0]
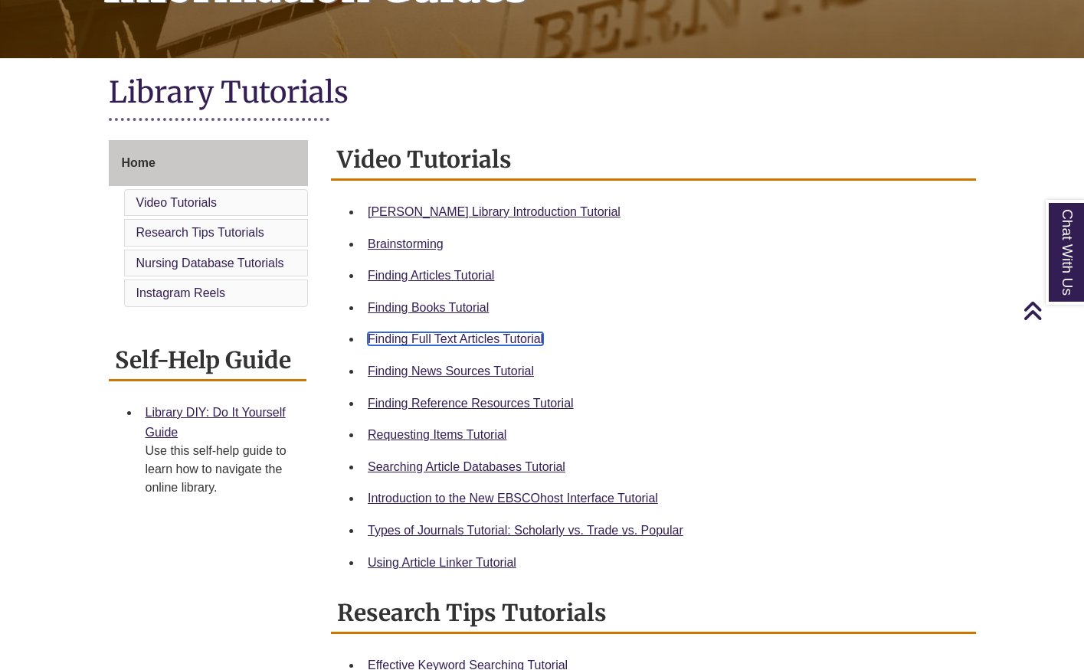
click at [431, 335] on link "Finding Full Text Articles Tutorial" at bounding box center [455, 339] width 175 height 13
